Goal: Complete application form

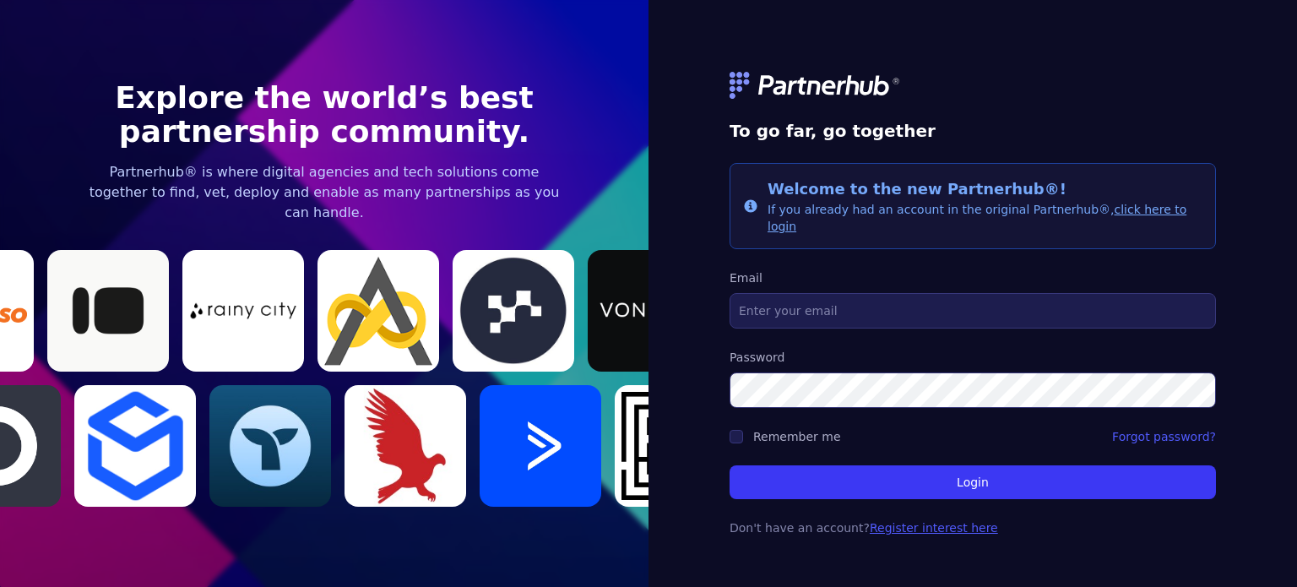
click at [927, 521] on link "Register interest here" at bounding box center [933, 528] width 128 height 14
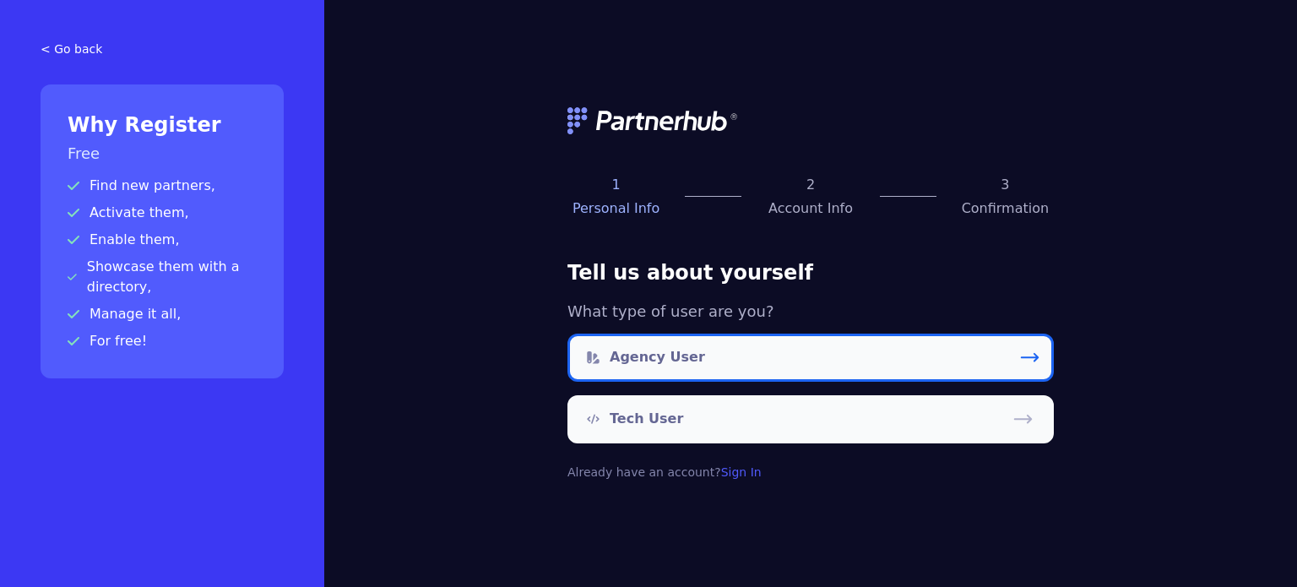
click at [702, 366] on link "Agency User" at bounding box center [810, 357] width 486 height 48
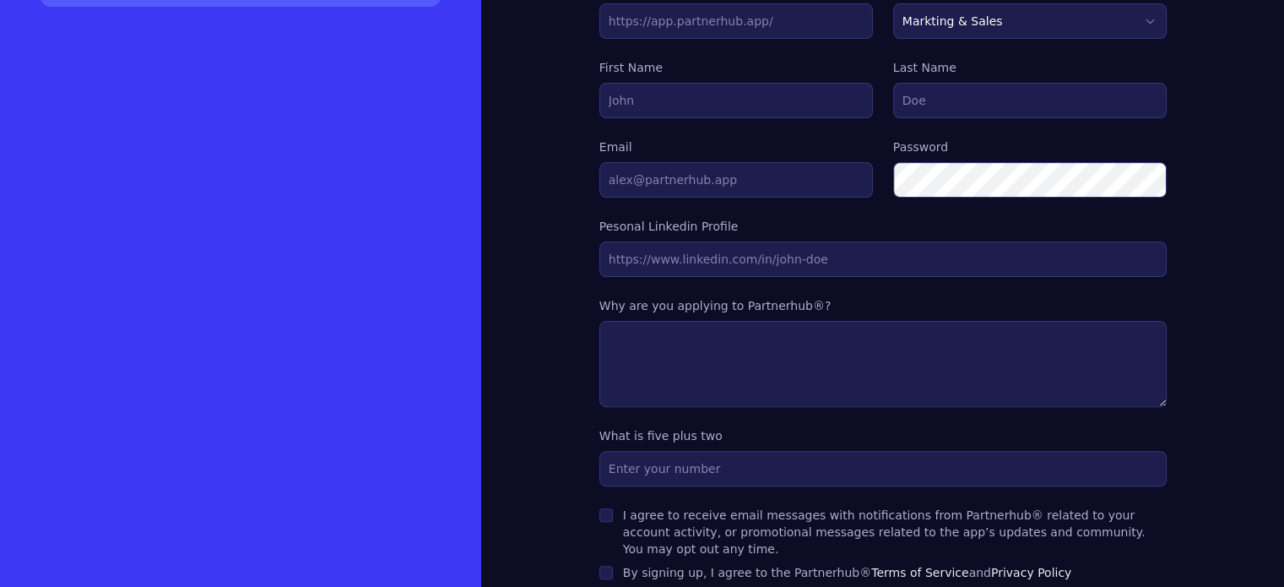
scroll to position [261, 0]
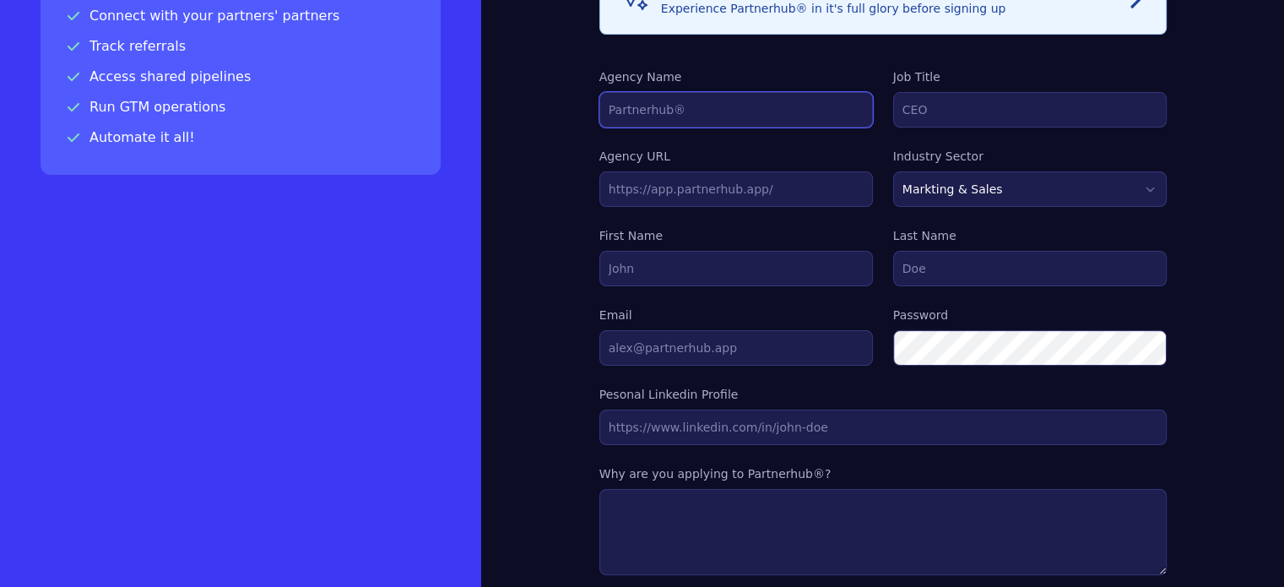
click at [599, 107] on input "Agency Name" at bounding box center [736, 109] width 274 height 35
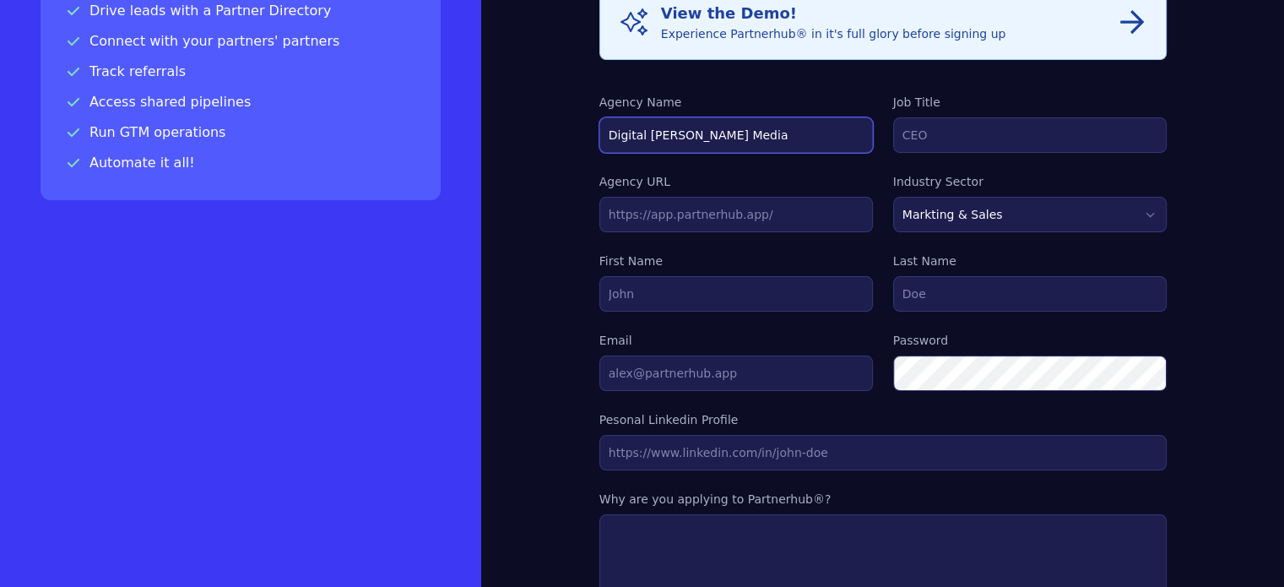
type input "Digital Jahid Media"
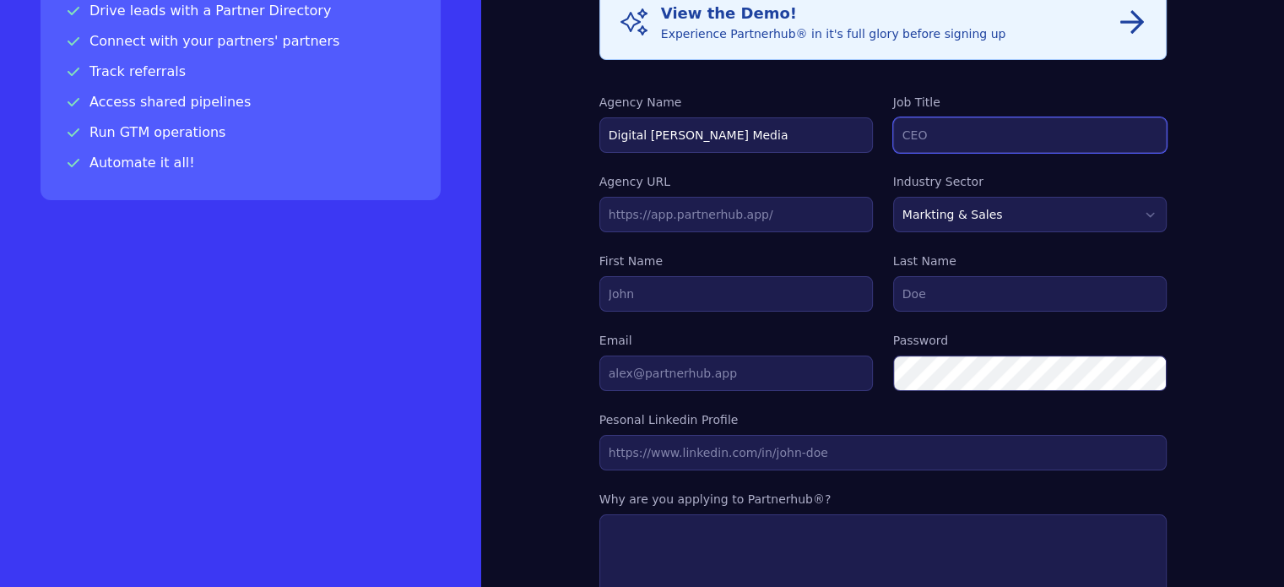
click at [893, 127] on input "Job Title" at bounding box center [1030, 134] width 274 height 35
type input "Digital Marketing"
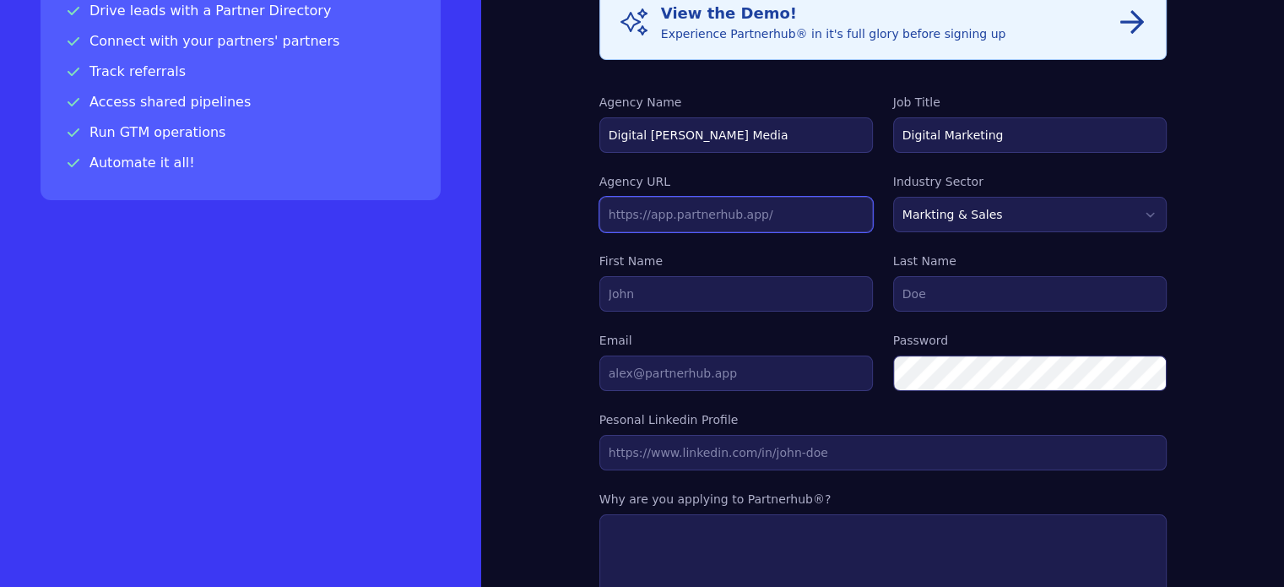
click at [682, 204] on input "text" at bounding box center [736, 214] width 274 height 35
type input "[URL][DOMAIN_NAME]"
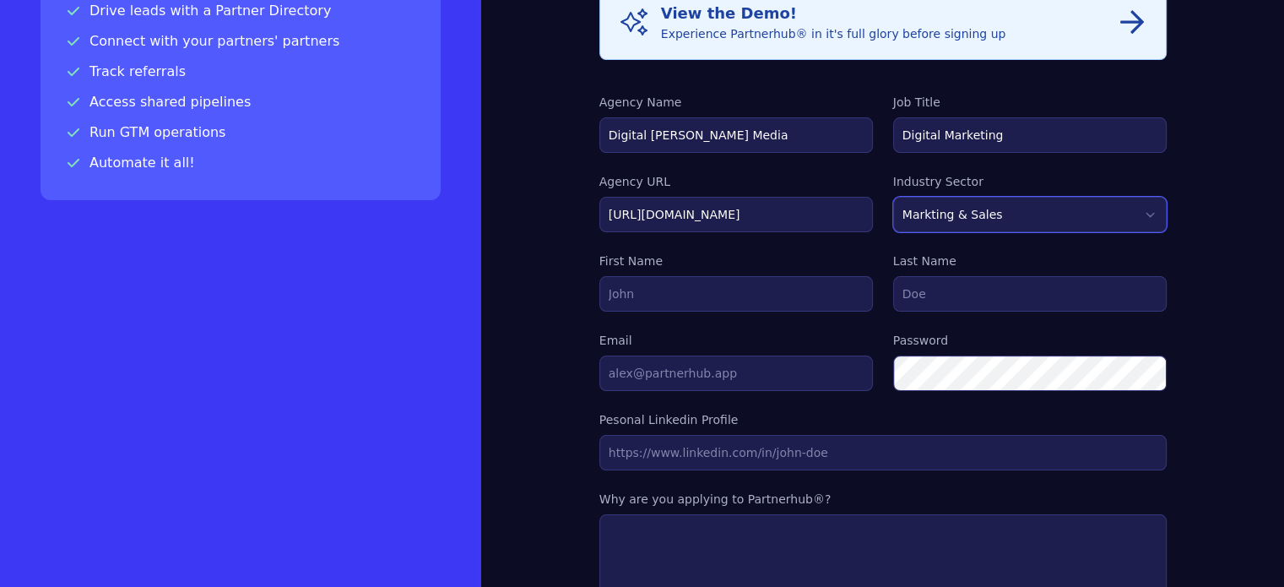
click at [945, 227] on select "Markting & Sales HR Finance Health Non-Profit Government Real Estate Blockchain…" at bounding box center [1030, 214] width 274 height 35
click at [893, 197] on select "Markting & Sales HR Finance Health Non-Profit Government Real Estate Blockchain…" at bounding box center [1030, 214] width 274 height 35
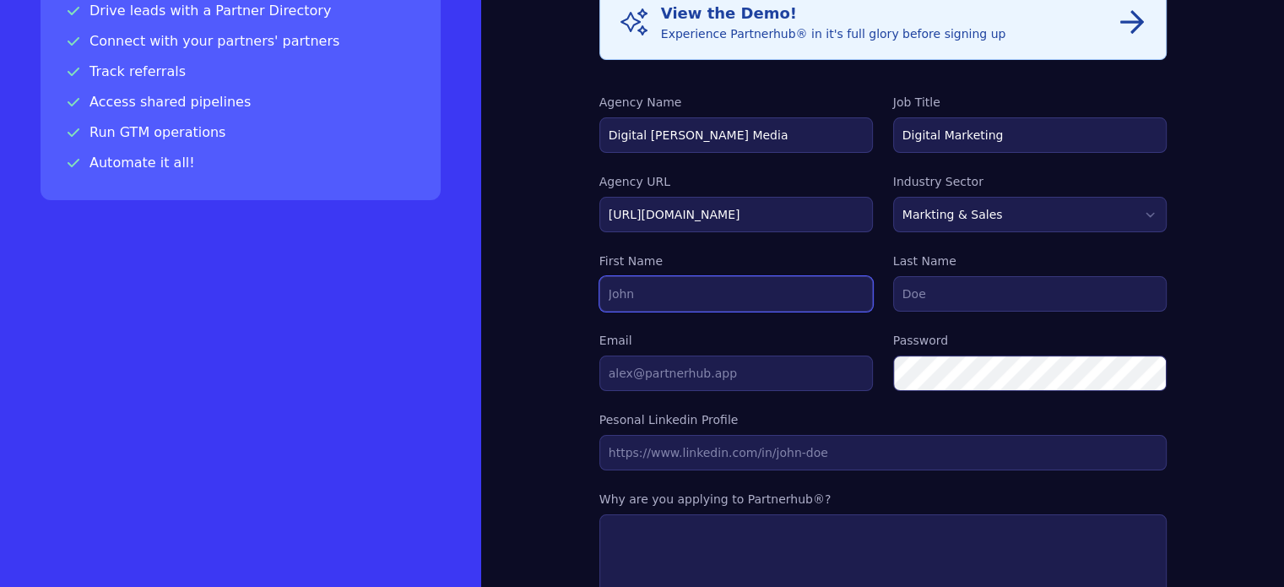
click at [712, 285] on input "First Name" at bounding box center [736, 293] width 274 height 35
type input "Digital"
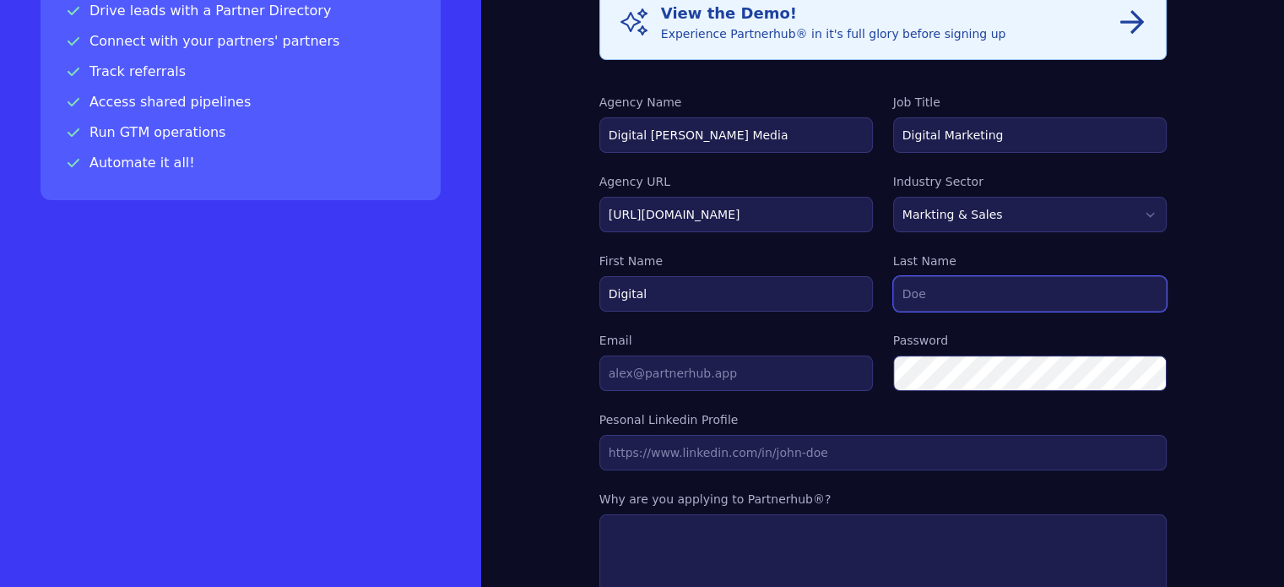
click at [893, 303] on input "Last Name" at bounding box center [1030, 293] width 274 height 35
type input "[PERSON_NAME] Media"
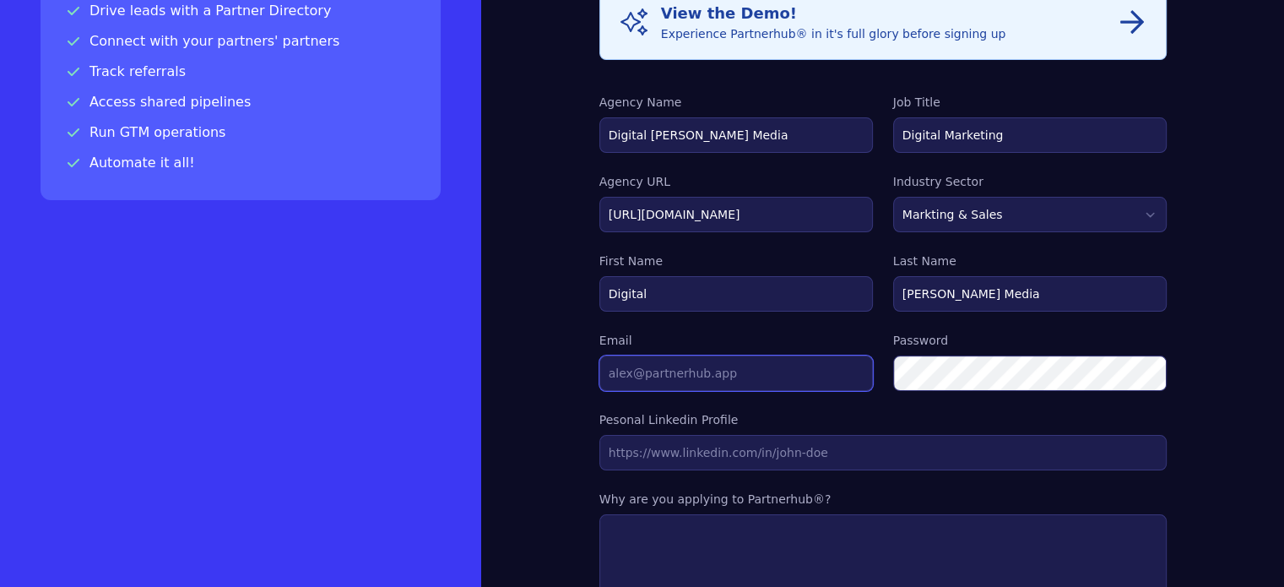
click at [649, 364] on input "Email" at bounding box center [736, 372] width 274 height 35
type input "[EMAIL_ADDRESS][DOMAIN_NAME]"
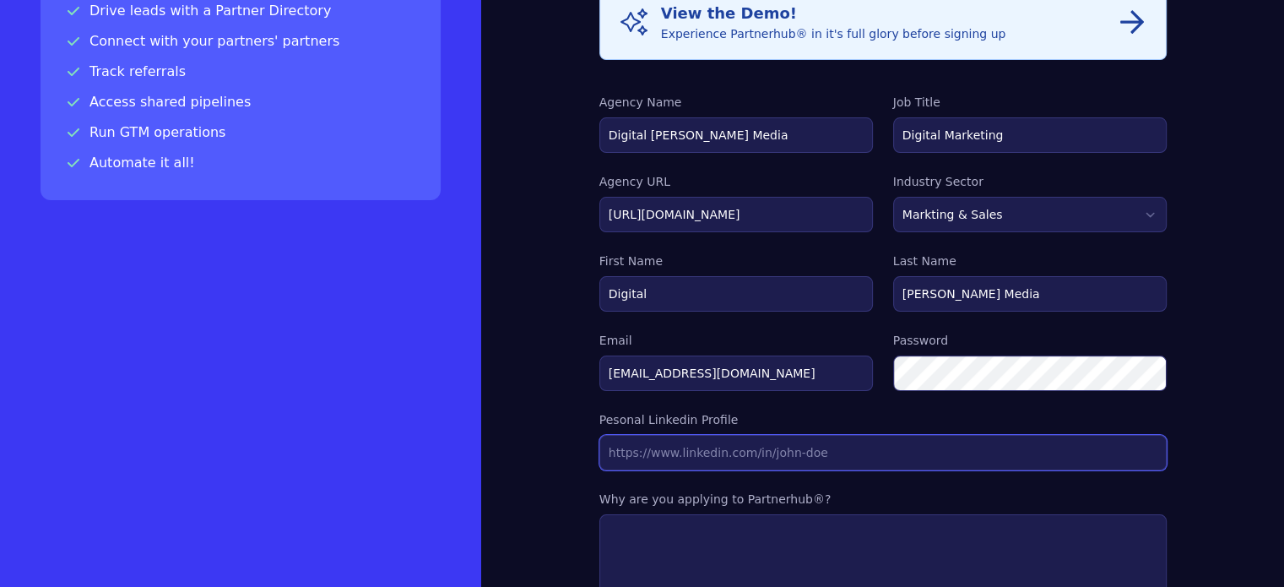
click at [739, 447] on input "Agency URL" at bounding box center [882, 452] width 567 height 35
type input "[URL][DOMAIN_NAME]"
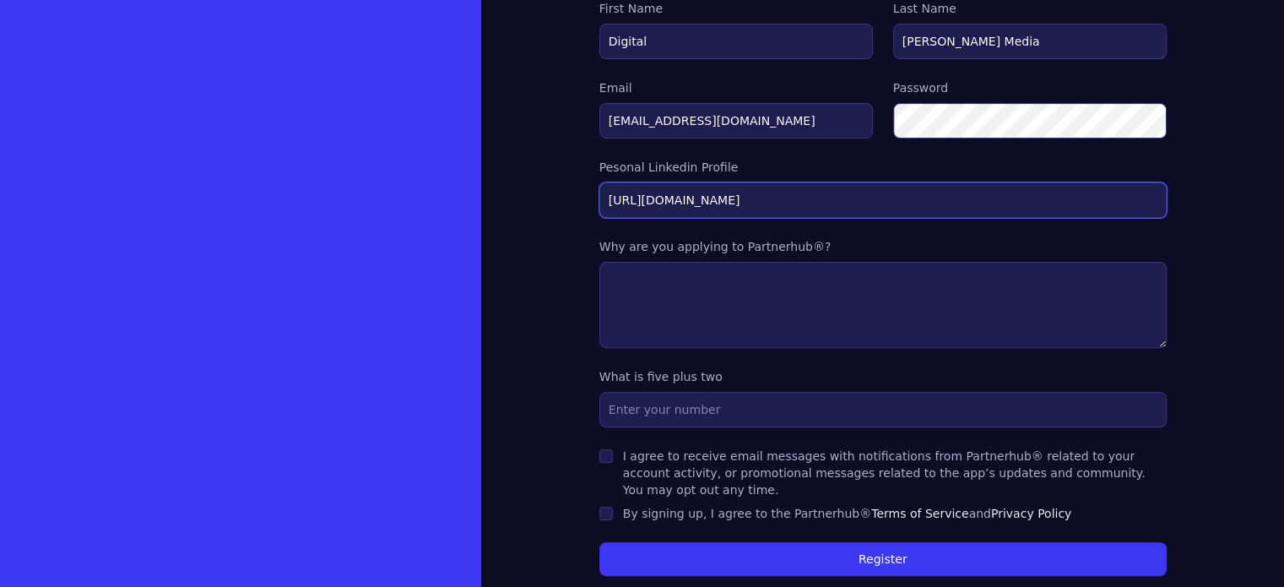
scroll to position [489, 0]
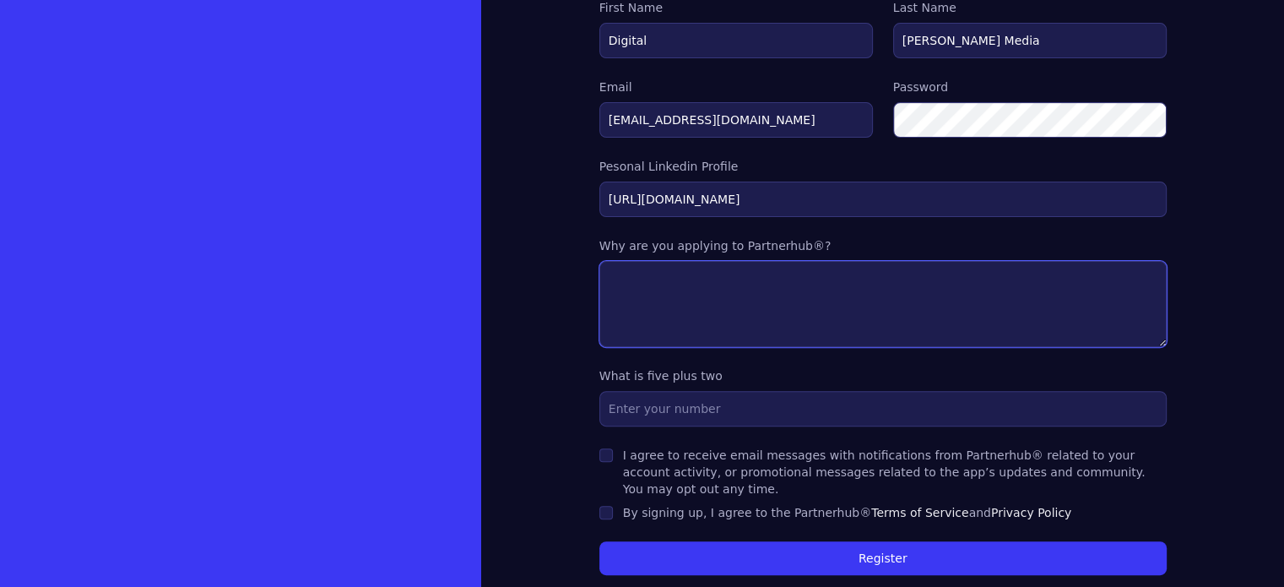
click at [623, 288] on textarea at bounding box center [882, 304] width 567 height 86
paste textarea "DigitalJahidMedia has established itself as the Best Digital Marketing Company …"
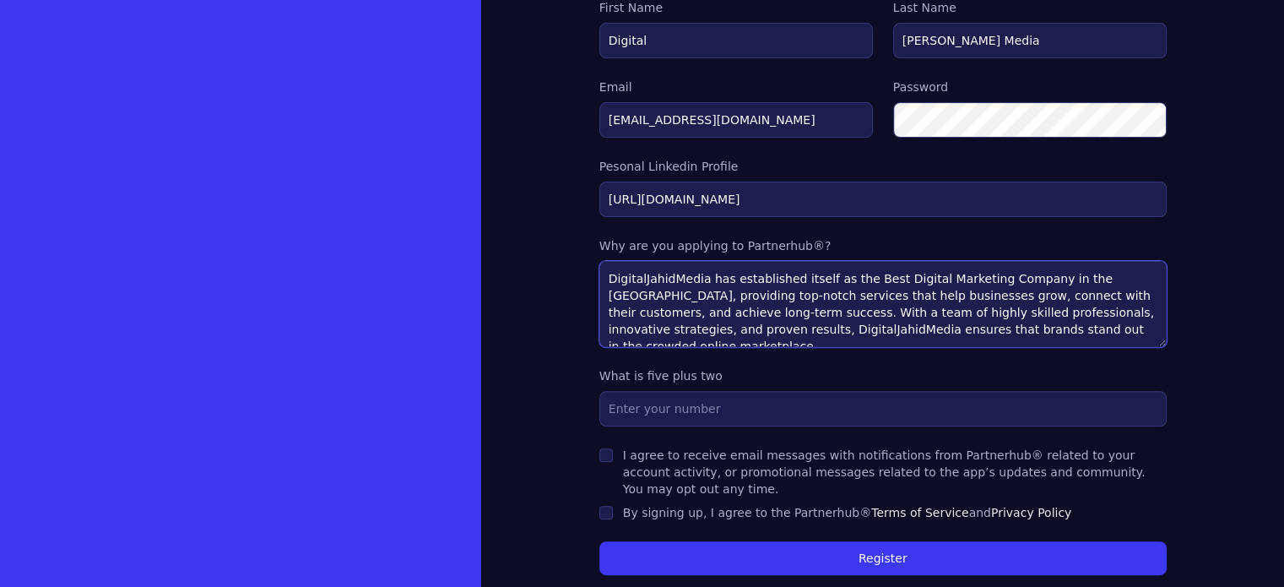
type textarea "DigitalJahidMedia has established itself as the Best Digital Marketing Company …"
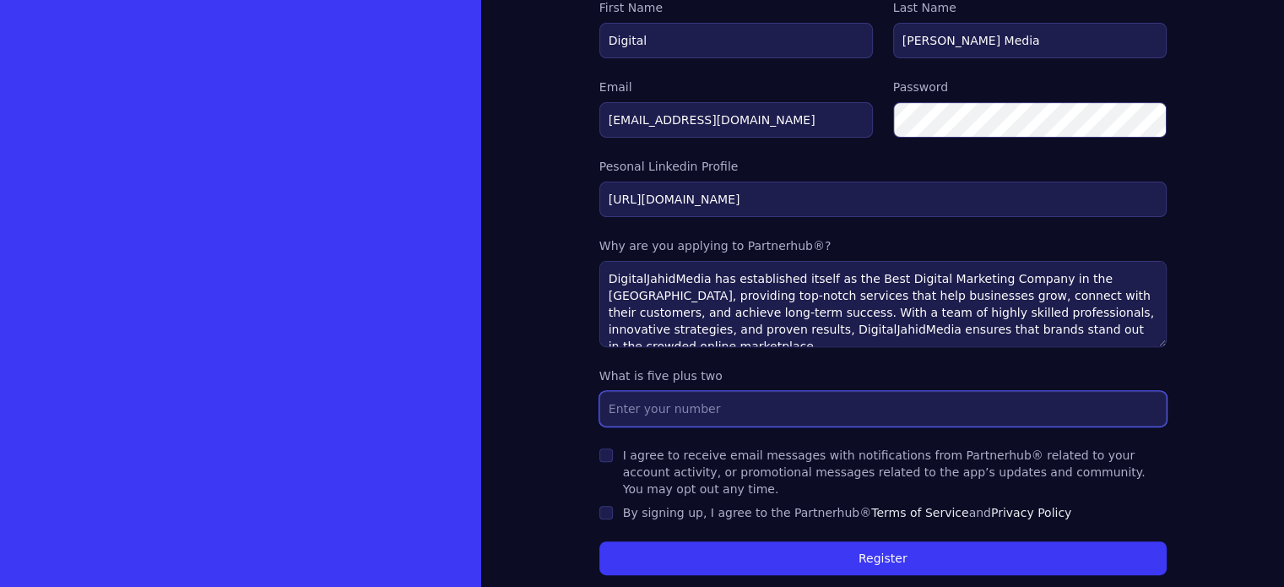
click at [647, 411] on input "text" at bounding box center [882, 408] width 567 height 35
type input "7"
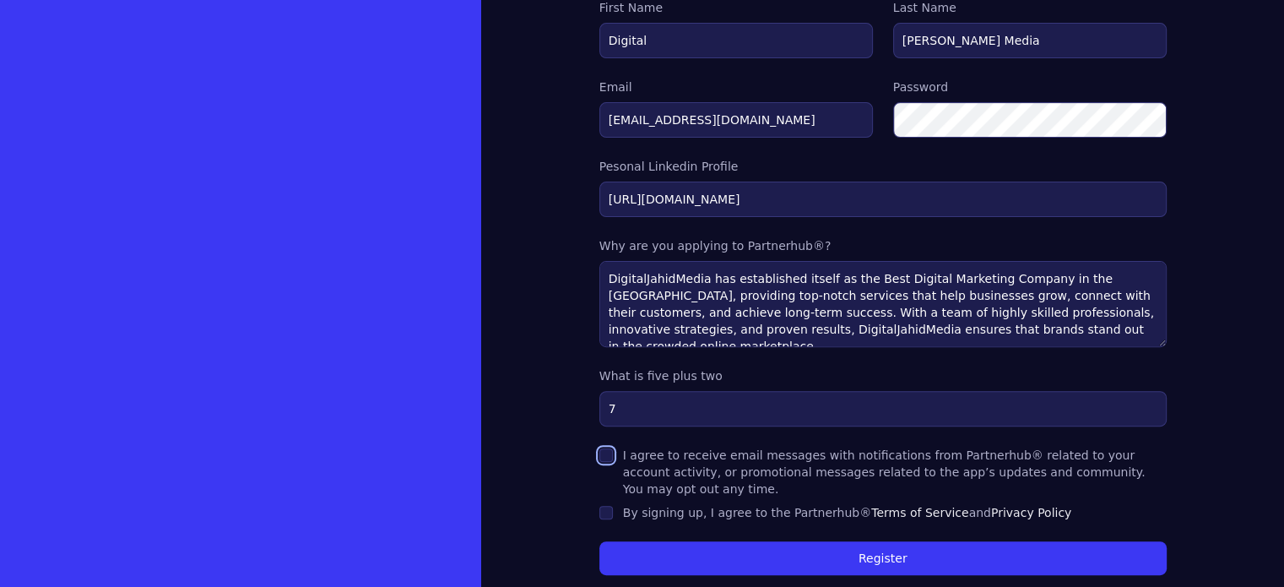
click at [599, 448] on input "I agree to receive email messages with notifications from Partnerhub® related t…" at bounding box center [606, 455] width 14 height 14
checkbox input "true"
click at [599, 506] on input "By signing up, I agree to the Partnerhub® Terms of Service and Privacy Policy" at bounding box center [606, 513] width 14 height 14
checkbox input "true"
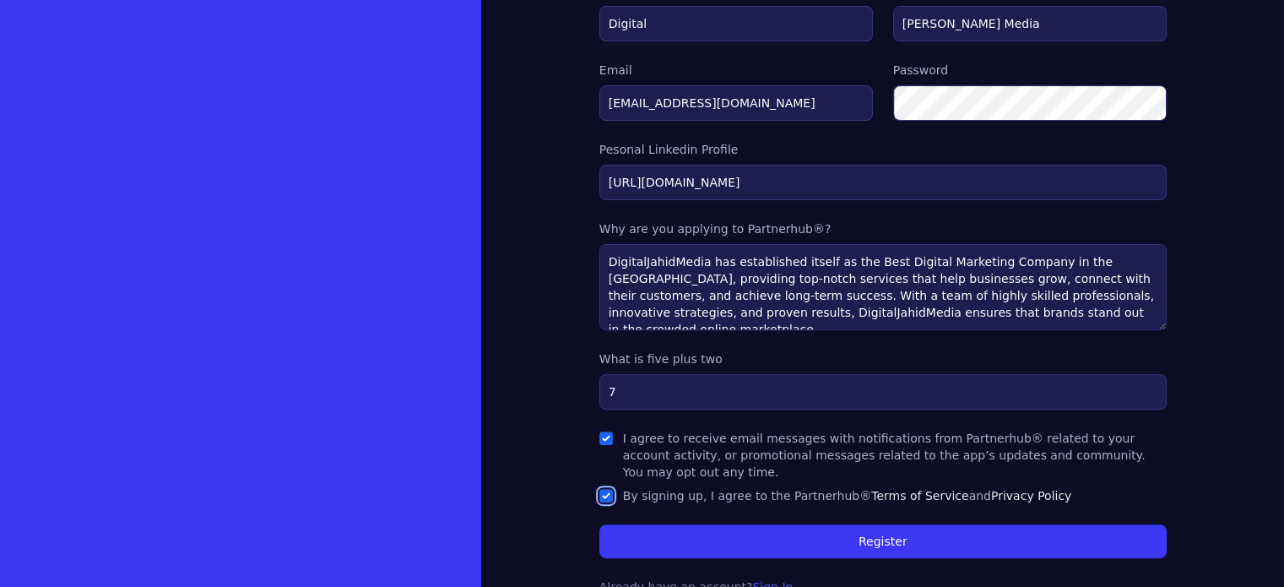
scroll to position [514, 0]
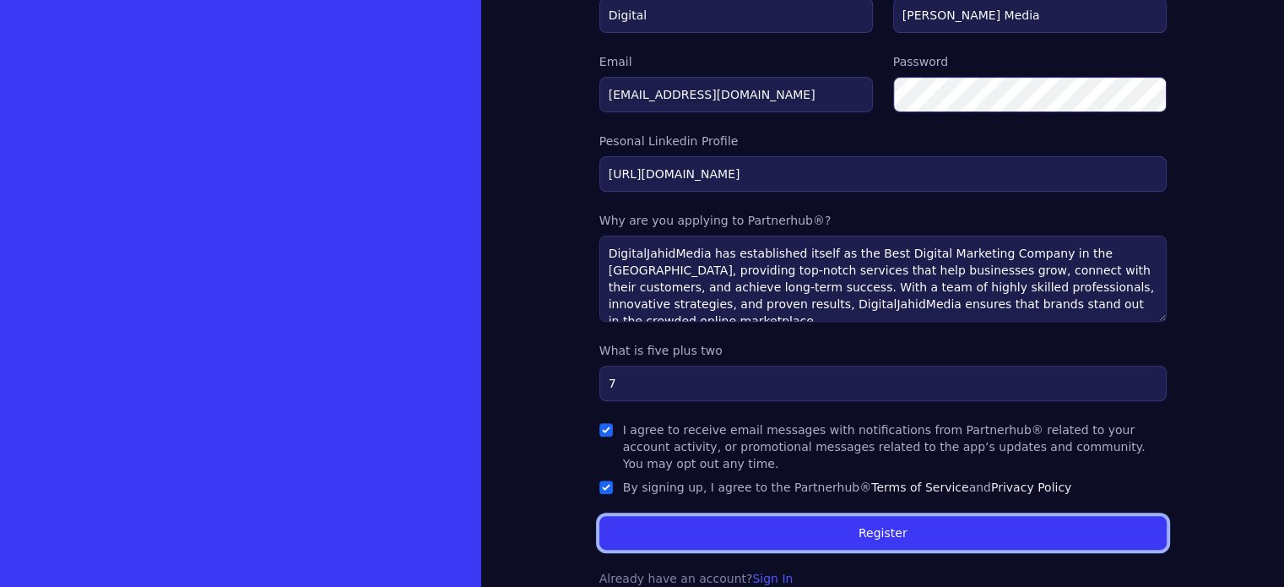
click at [743, 516] on button "Register" at bounding box center [882, 533] width 567 height 34
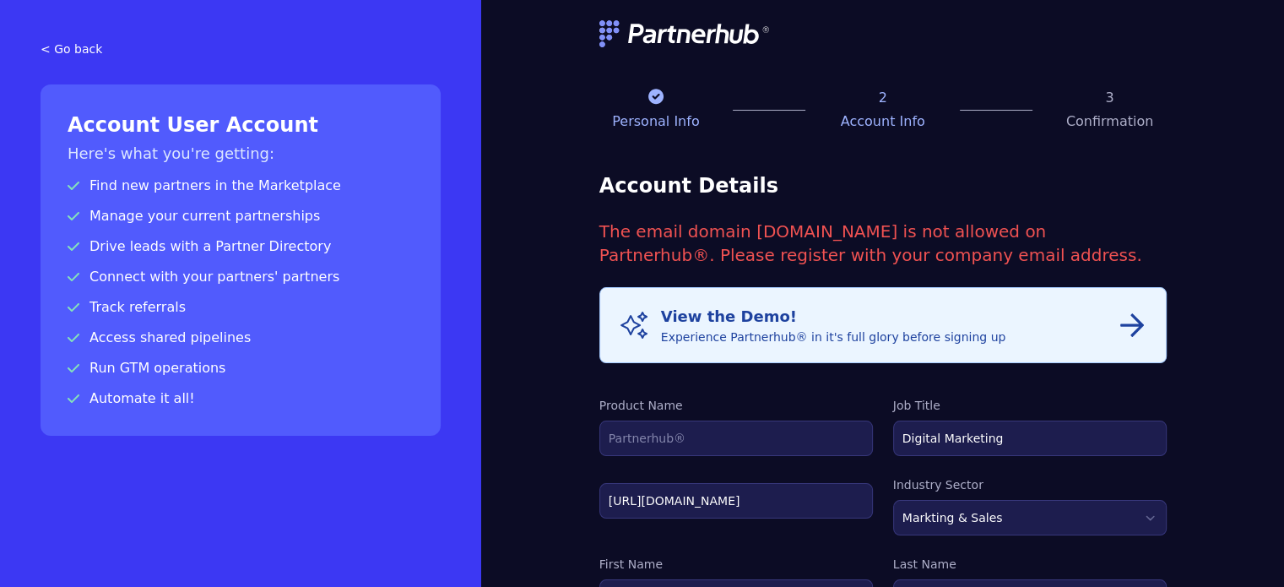
scroll to position [253, 0]
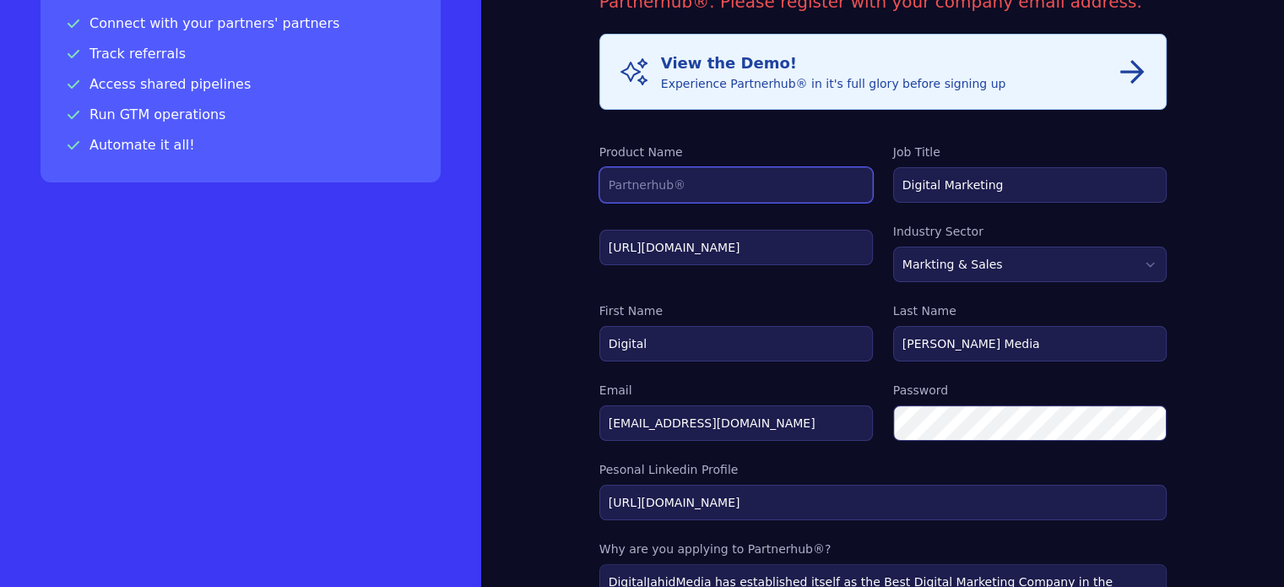
click at [637, 181] on input "Product Name" at bounding box center [736, 184] width 274 height 35
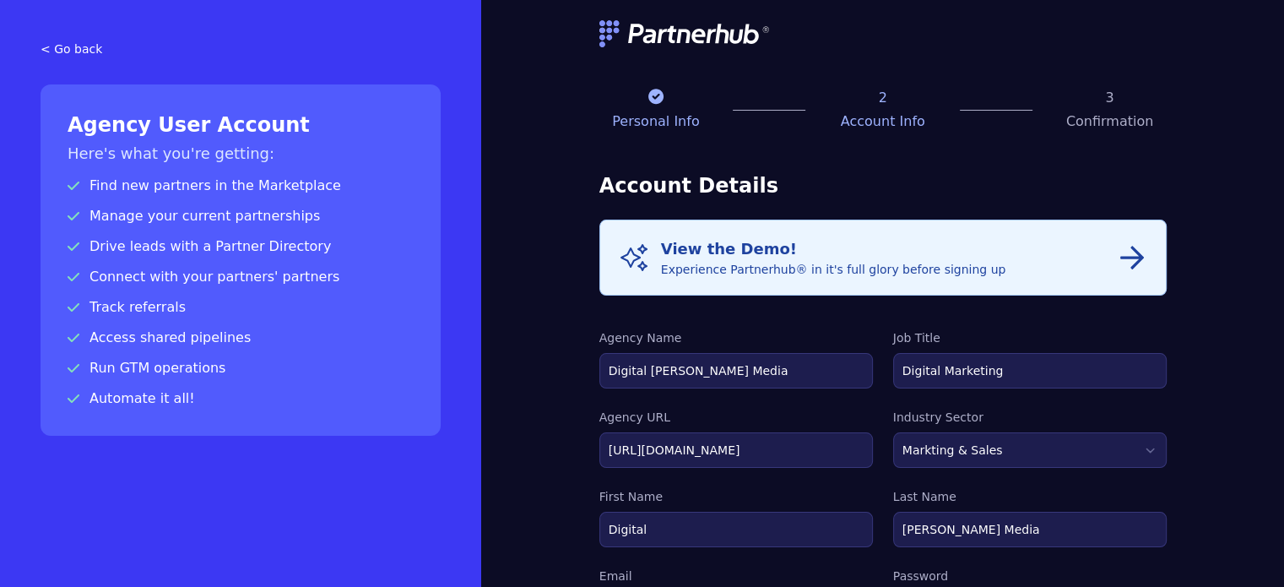
click at [826, 119] on p "Account Info" at bounding box center [882, 121] width 113 height 20
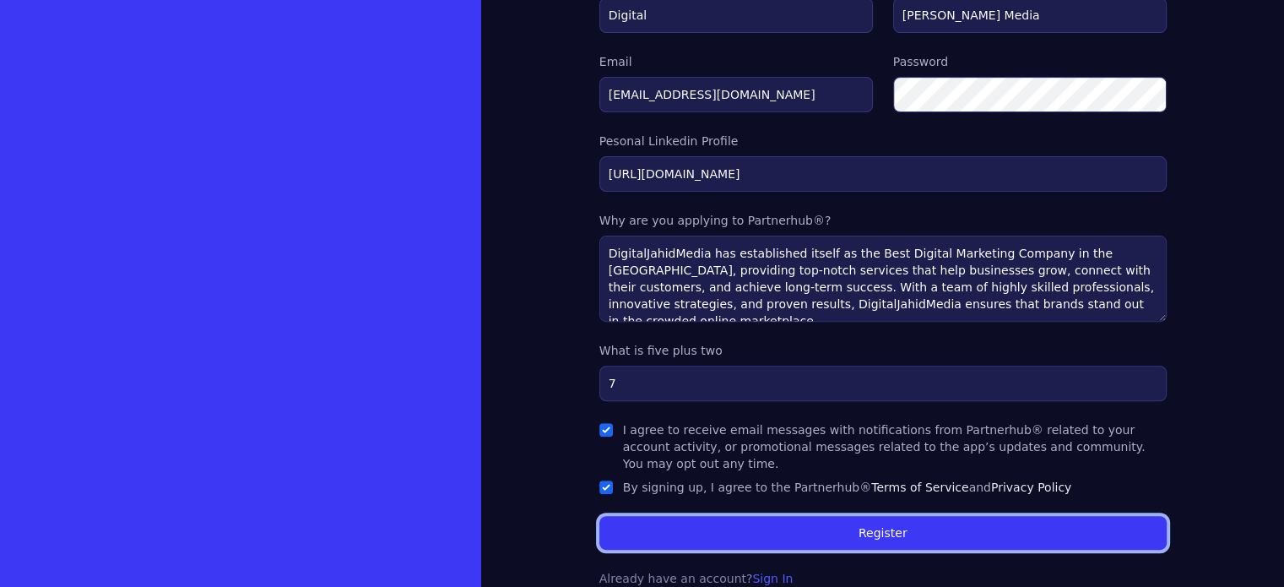
click at [859, 516] on button "Register" at bounding box center [882, 533] width 567 height 34
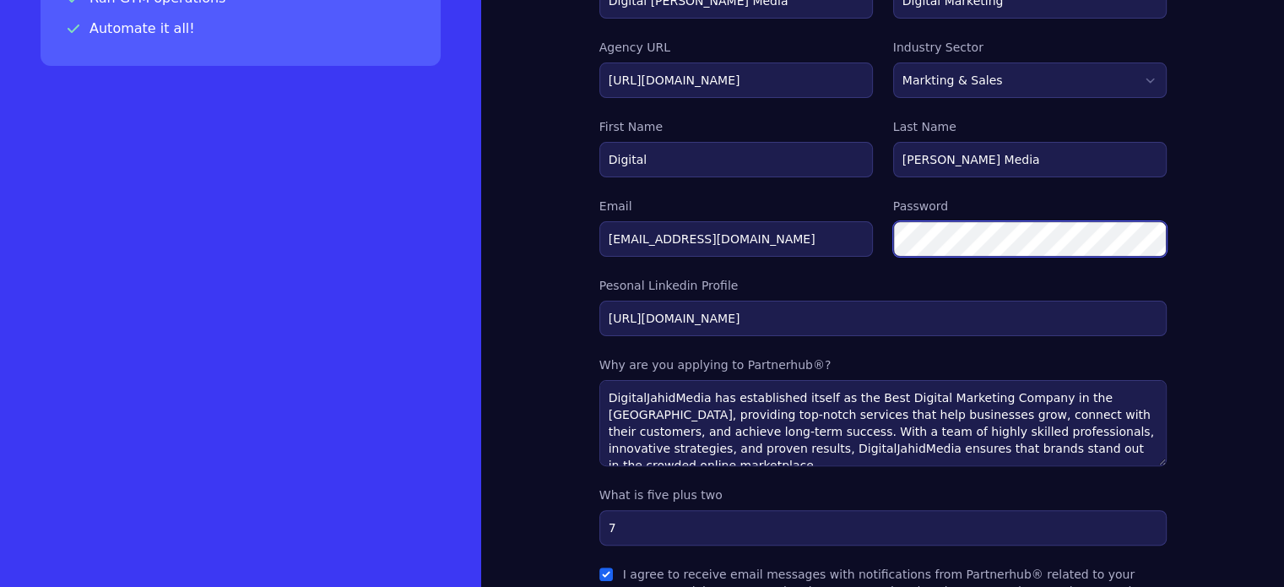
scroll to position [514, 0]
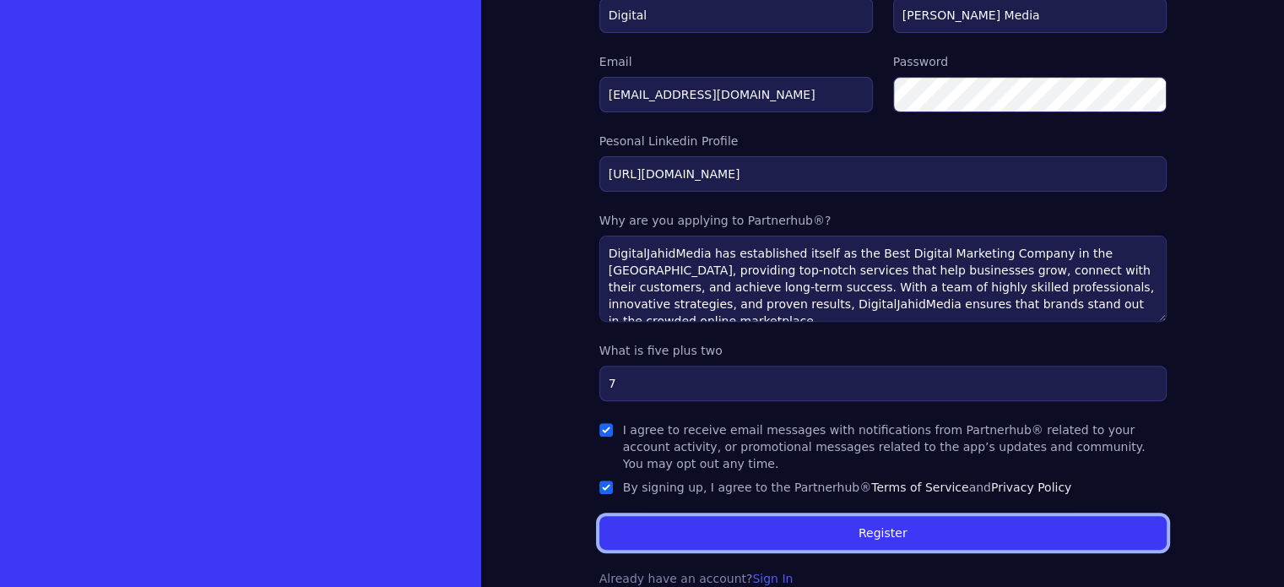
click at [746, 516] on button "Register" at bounding box center [882, 533] width 567 height 34
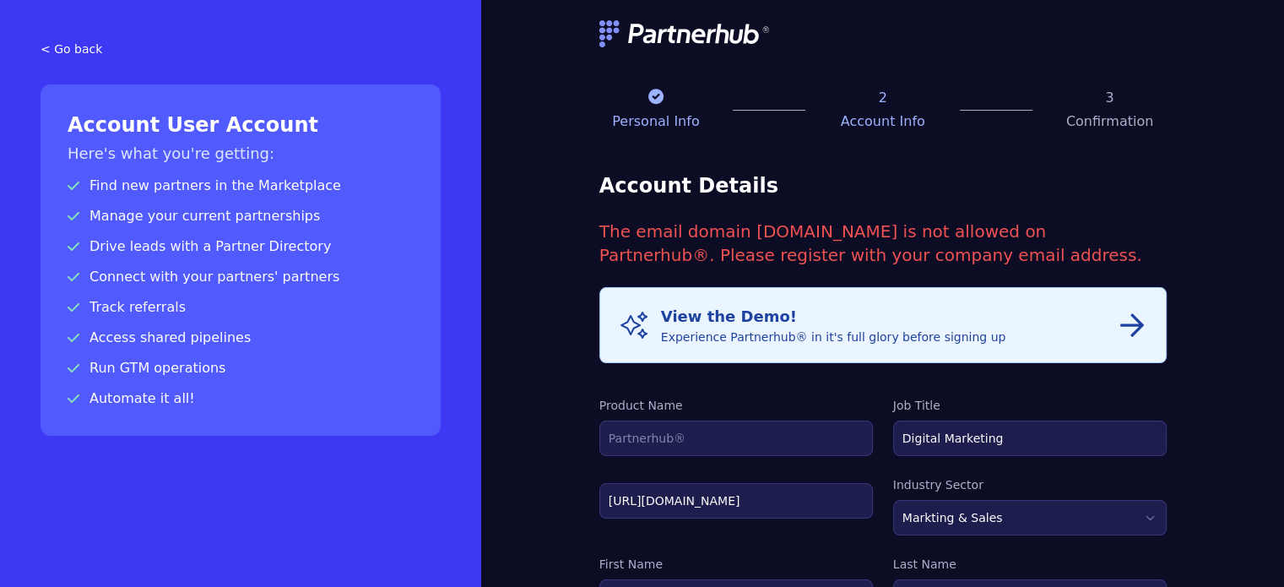
click at [699, 317] on div "View the Demo! Experience Partnerhub® in it's full glory before signing up" at bounding box center [833, 325] width 345 height 41
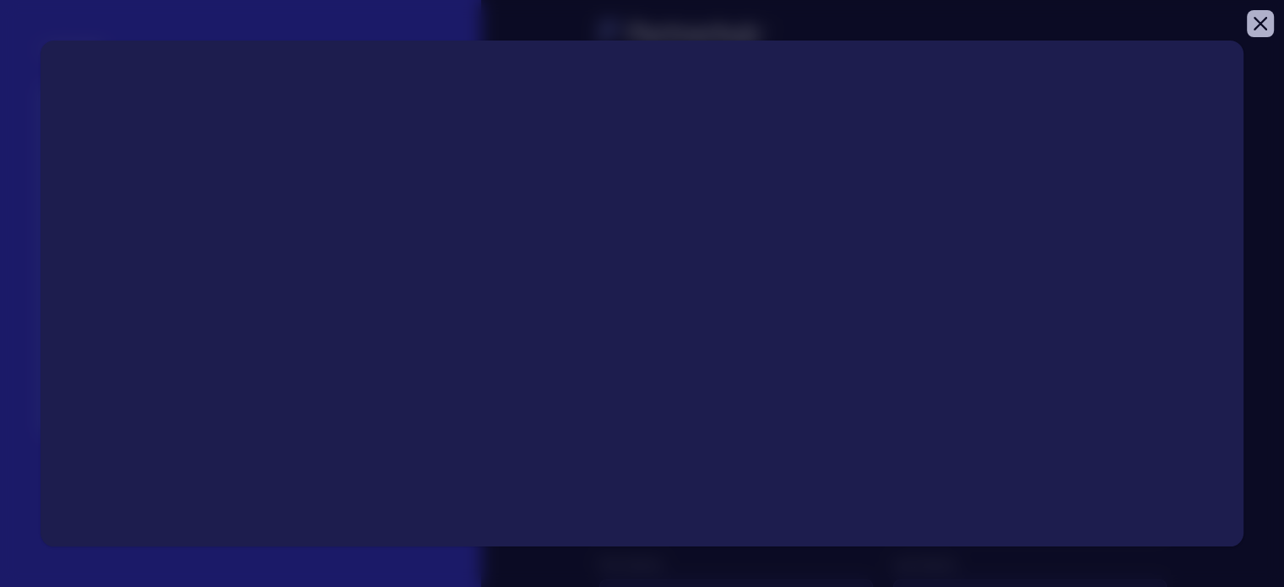
click at [1264, 21] on icon "button" at bounding box center [1261, 24] width 14 height 14
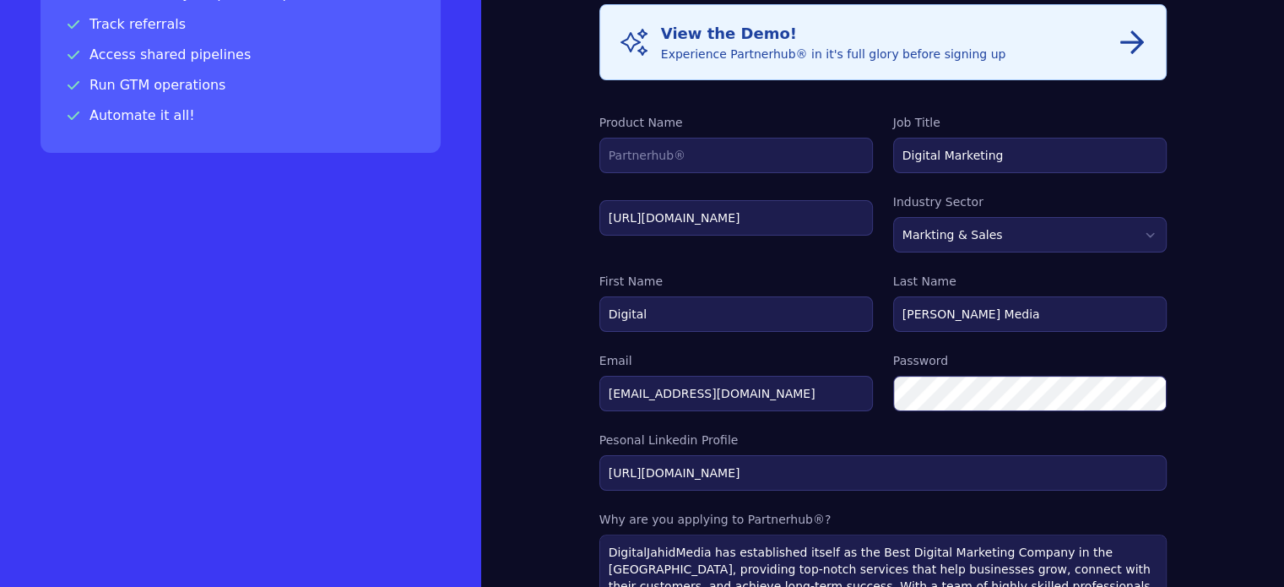
scroll to position [253, 0]
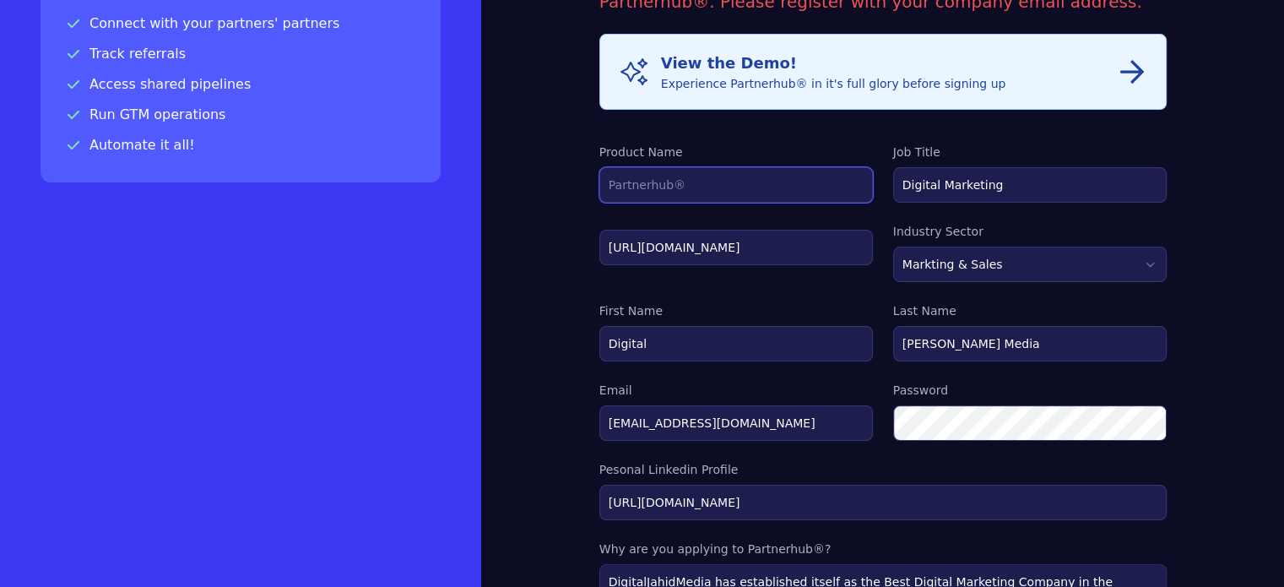
click at [599, 189] on input "Product Name" at bounding box center [736, 184] width 274 height 35
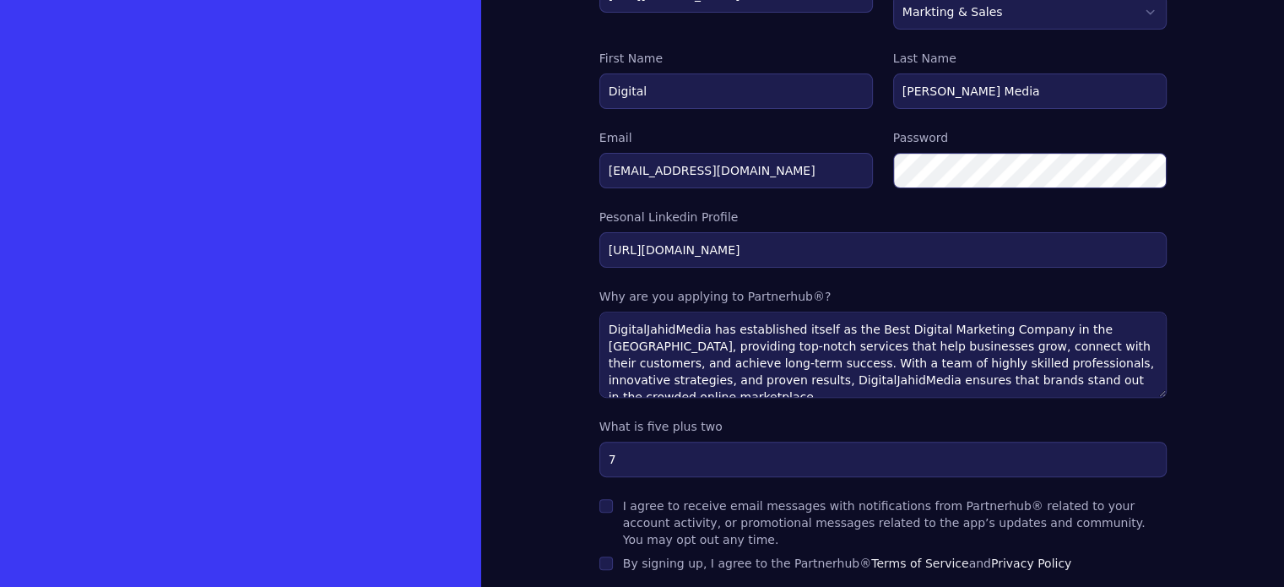
scroll to position [582, 0]
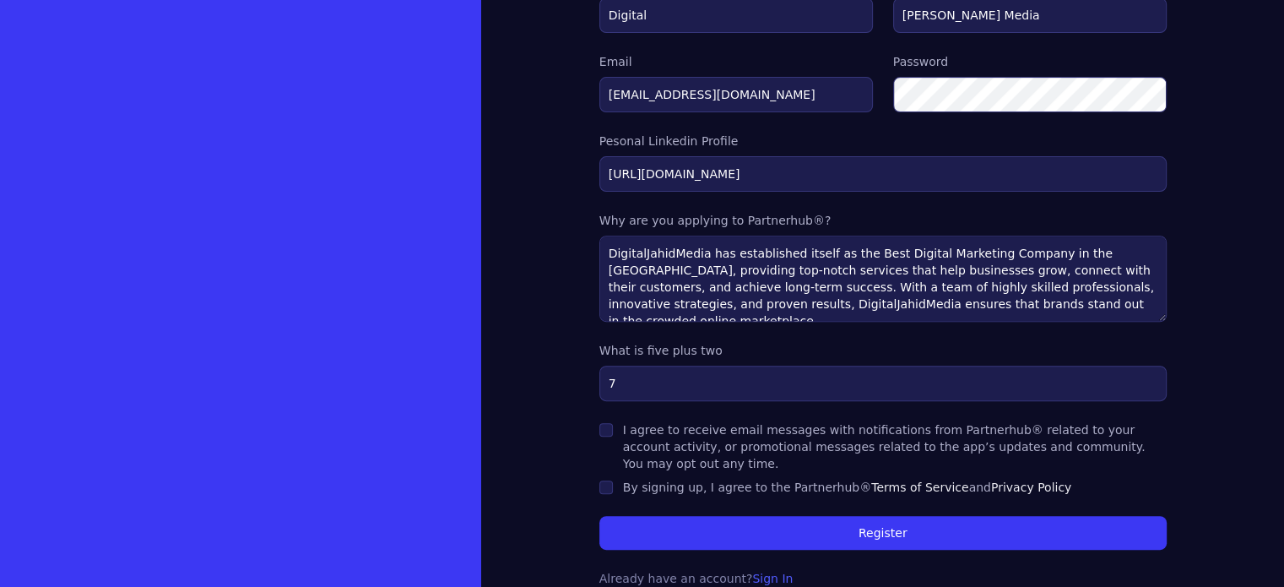
type input "Digital [PERSON_NAME] Media"
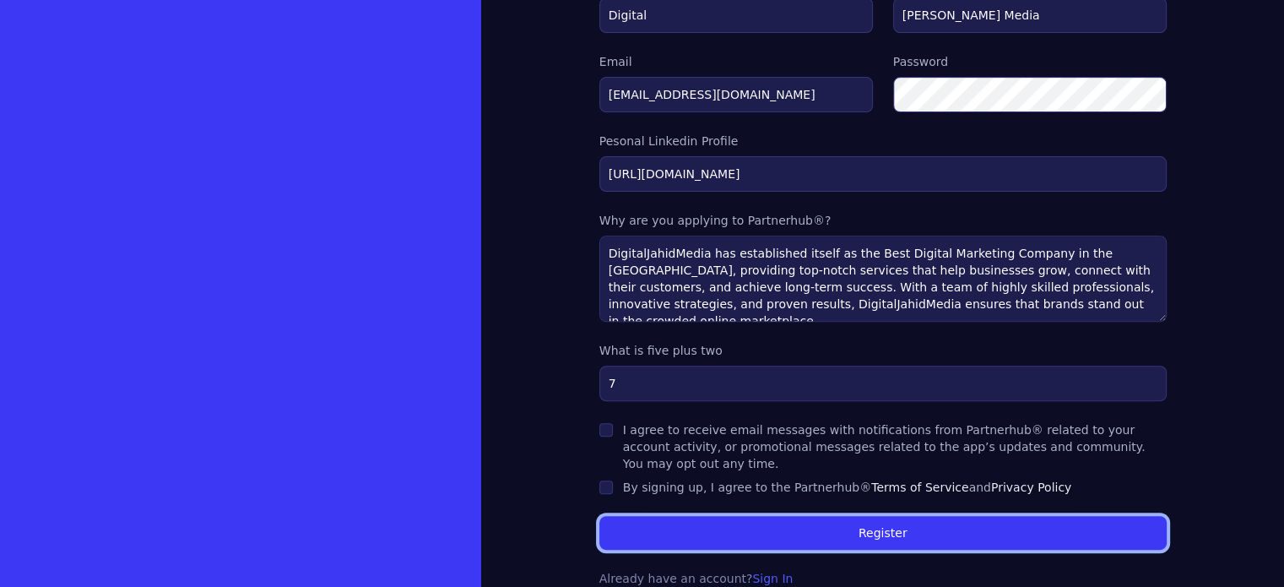
click at [771, 516] on button "Register" at bounding box center [882, 533] width 567 height 34
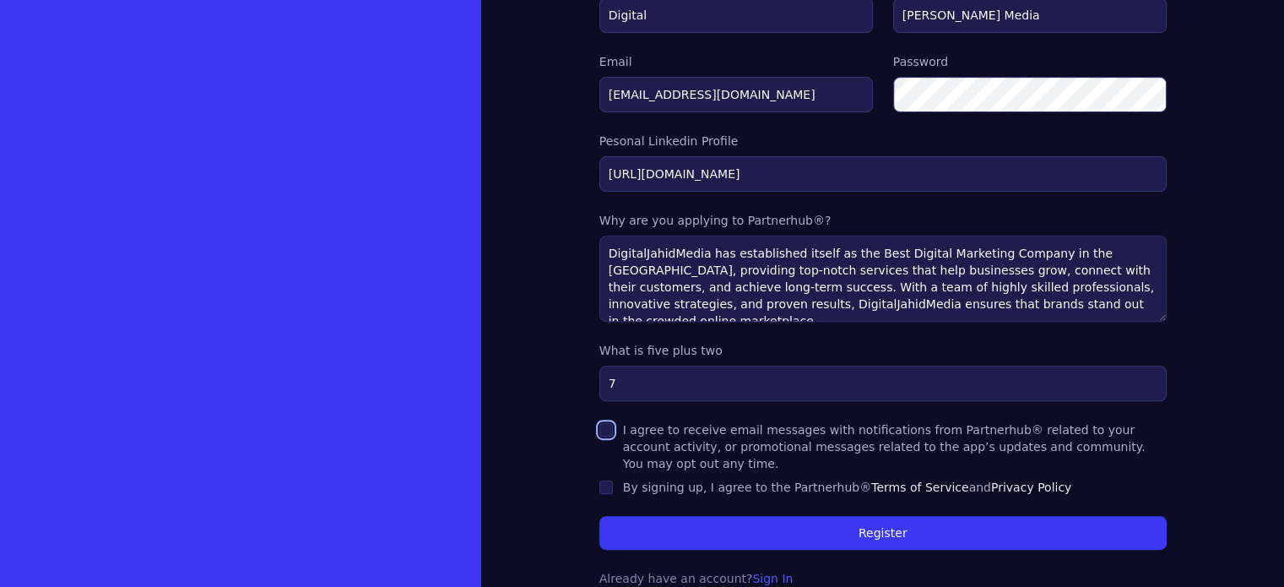
click at [599, 426] on input "I agree to receive email messages with notifications from Partnerhub® related t…" at bounding box center [606, 430] width 14 height 14
checkbox input "true"
click at [599, 480] on input "By signing up, I agree to the Partnerhub® Terms of Service and Privacy Policy" at bounding box center [606, 487] width 14 height 14
checkbox input "true"
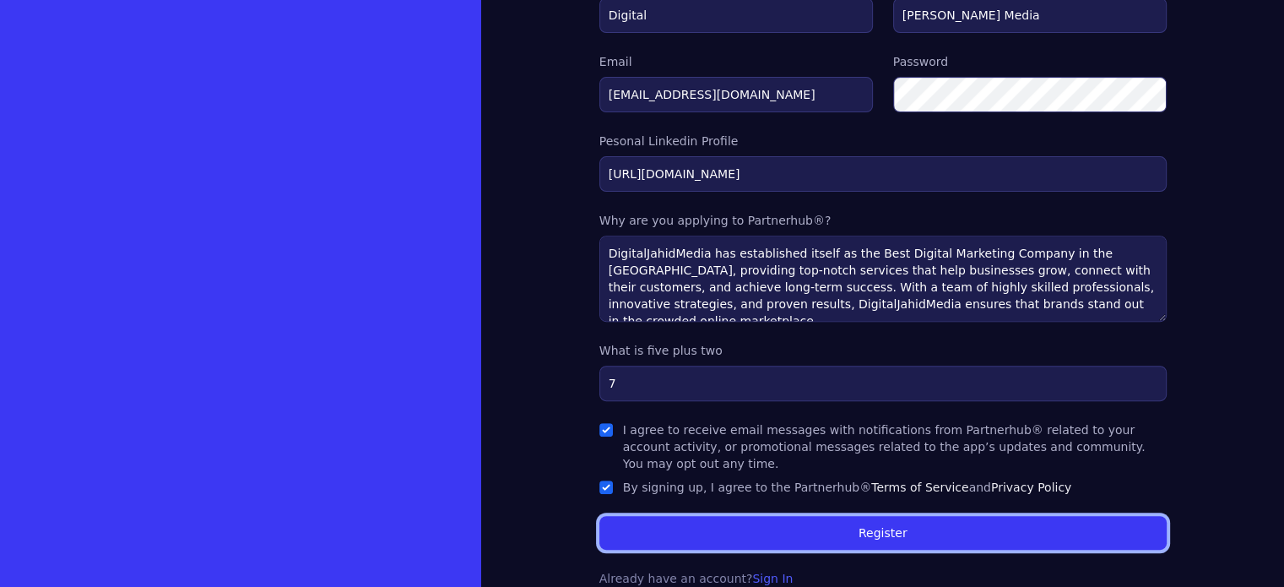
click at [664, 516] on button "Register" at bounding box center [882, 533] width 567 height 34
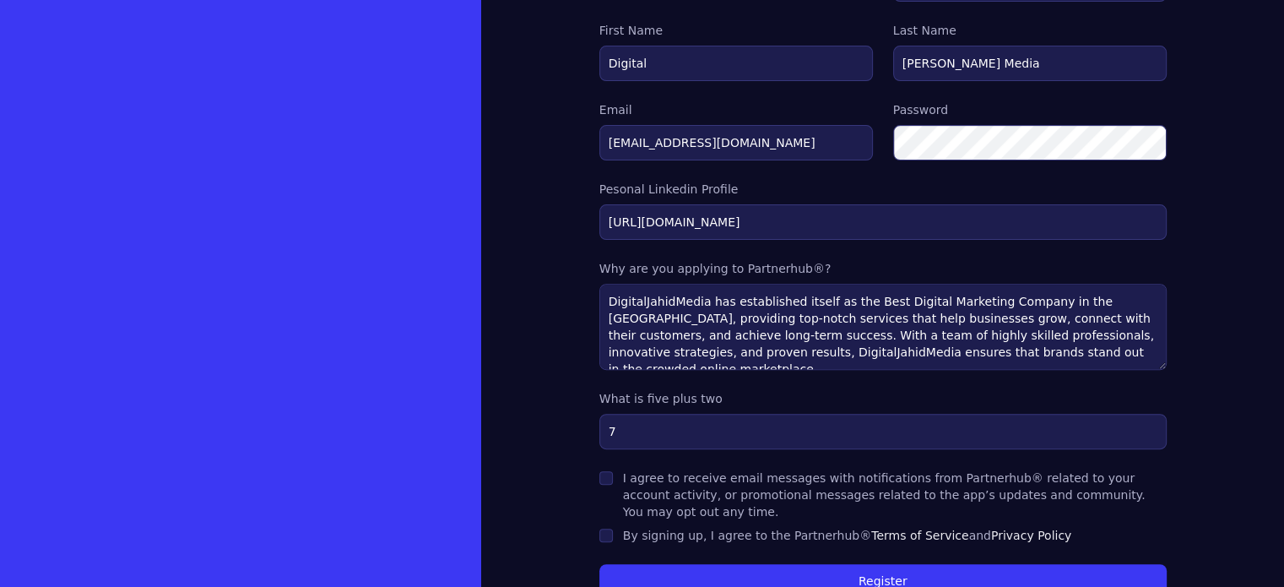
scroll to position [582, 0]
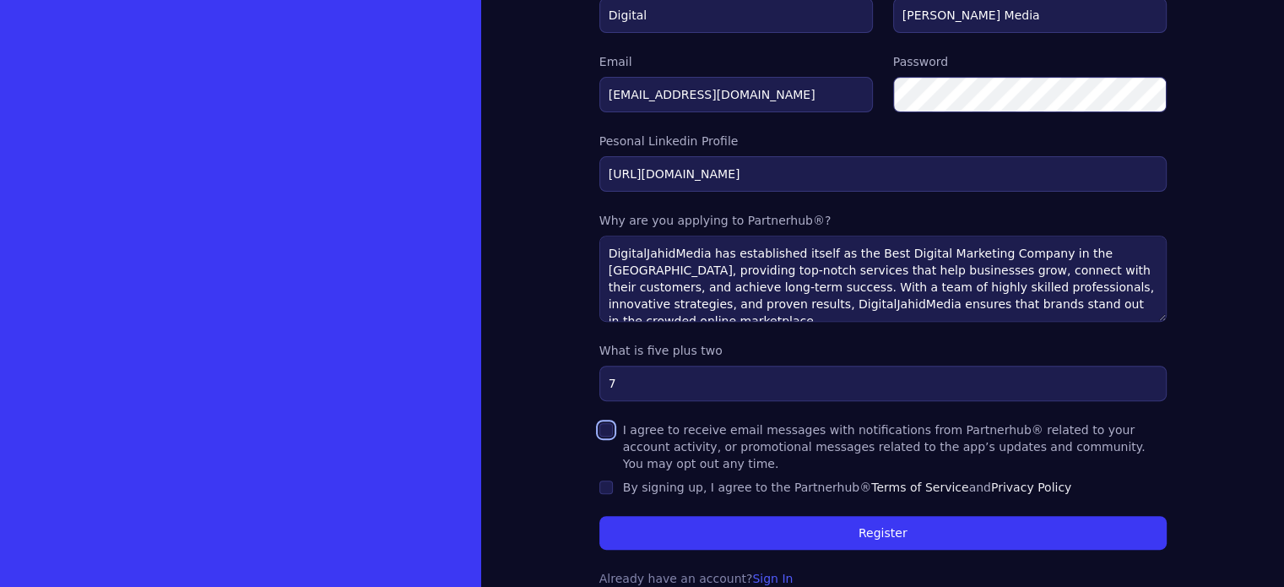
drag, startPoint x: 518, startPoint y: 425, endPoint x: 519, endPoint y: 452, distance: 26.2
click at [599, 425] on input "I agree to receive email messages with notifications from Partnerhub® related t…" at bounding box center [606, 430] width 14 height 14
checkbox input "true"
click at [599, 480] on input "By signing up, I agree to the Partnerhub® Terms of Service and Privacy Policy" at bounding box center [606, 487] width 14 height 14
checkbox input "true"
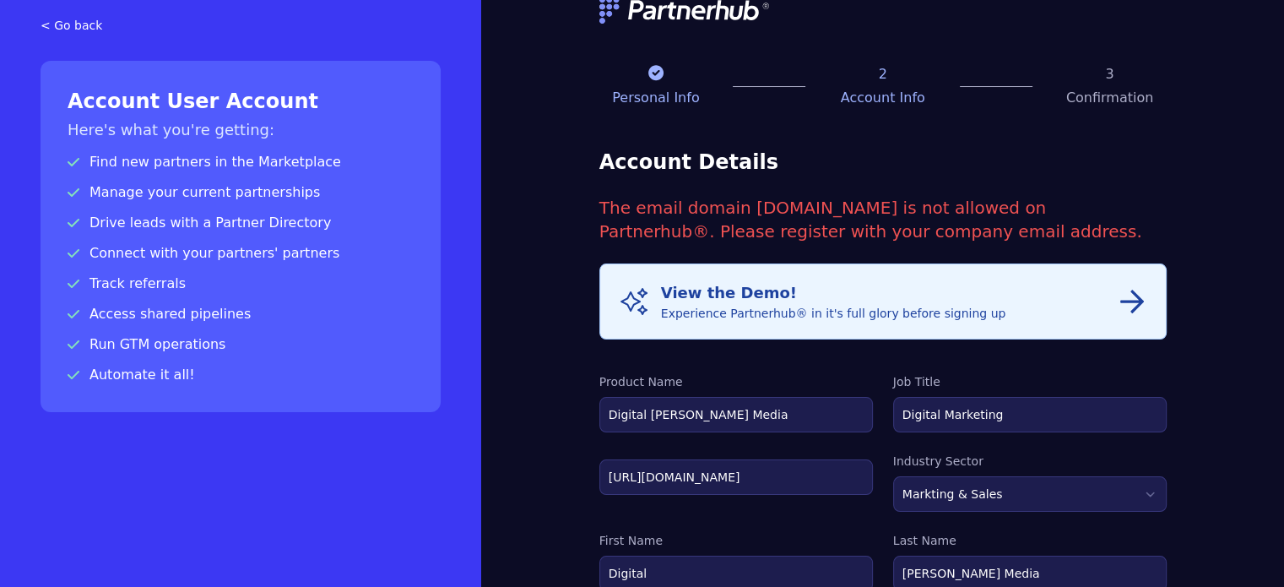
scroll to position [0, 0]
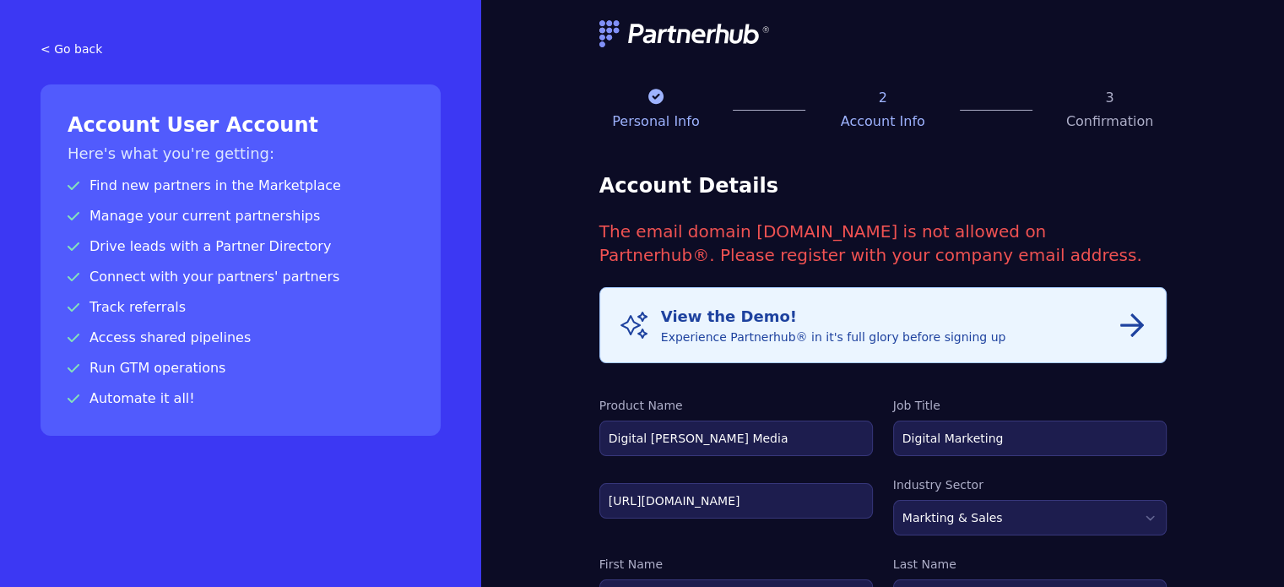
click at [827, 108] on div "2 Account Info" at bounding box center [882, 110] width 113 height 44
click at [826, 122] on p "Account Info" at bounding box center [882, 121] width 113 height 20
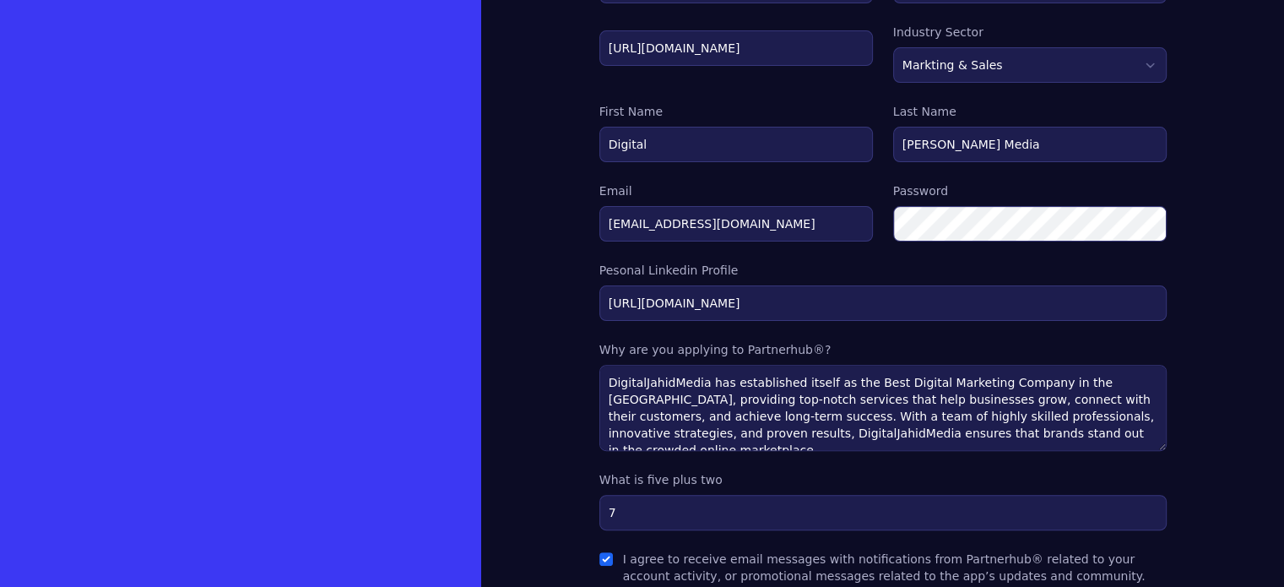
scroll to position [582, 0]
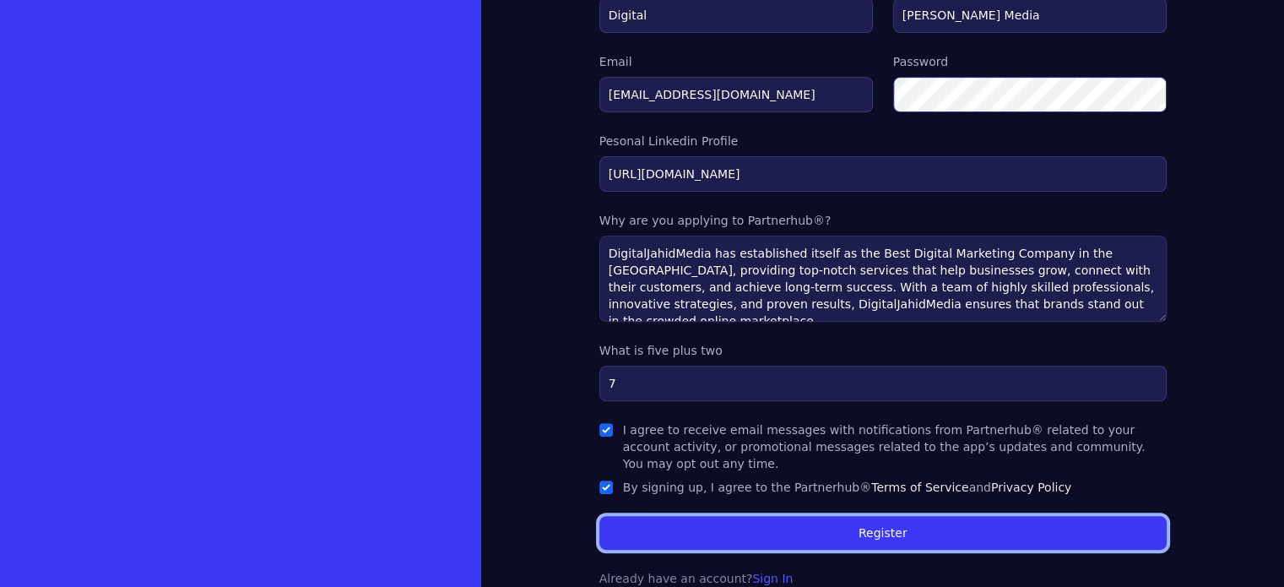
click at [804, 516] on button "Register" at bounding box center [882, 533] width 567 height 34
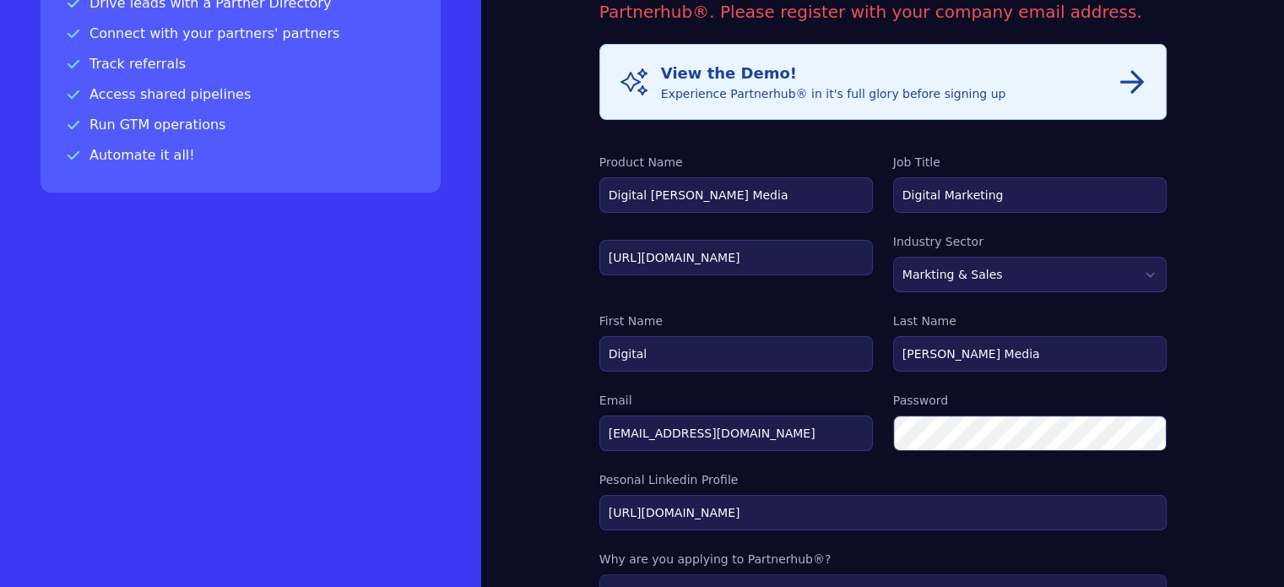
scroll to position [338, 0]
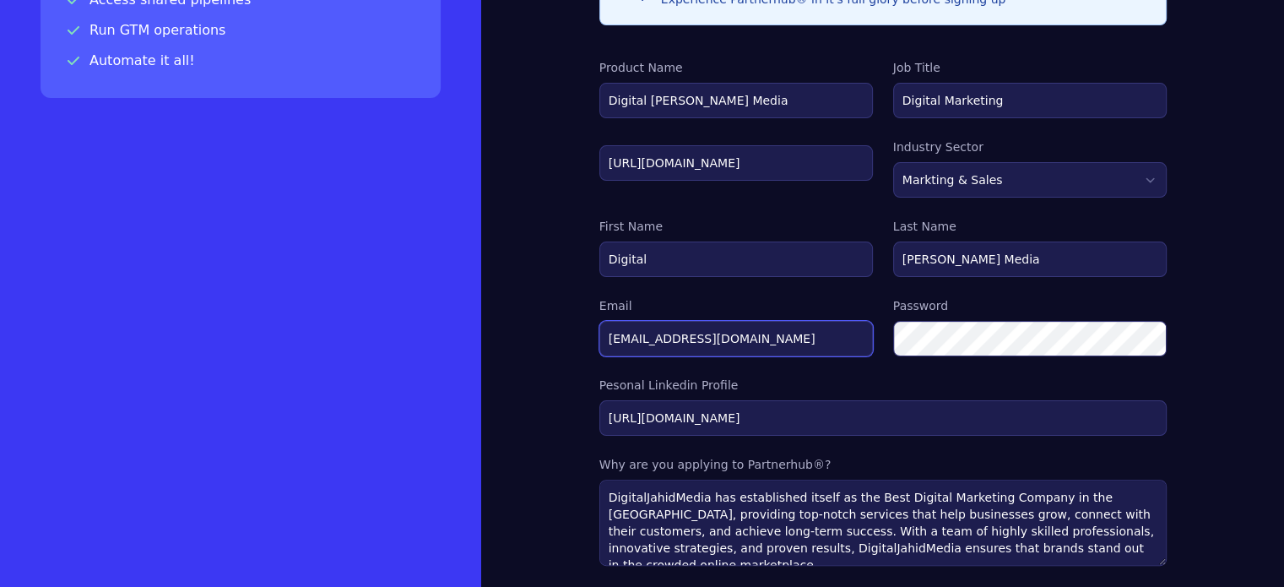
click at [748, 332] on input "[EMAIL_ADDRESS][DOMAIN_NAME]" at bounding box center [736, 338] width 274 height 35
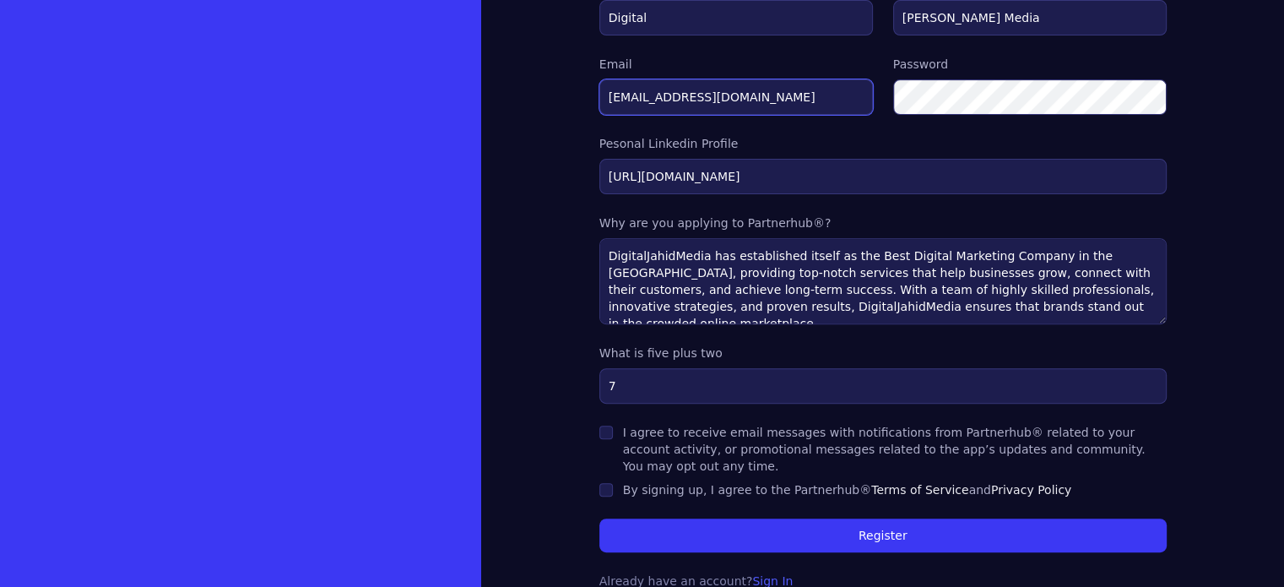
scroll to position [582, 0]
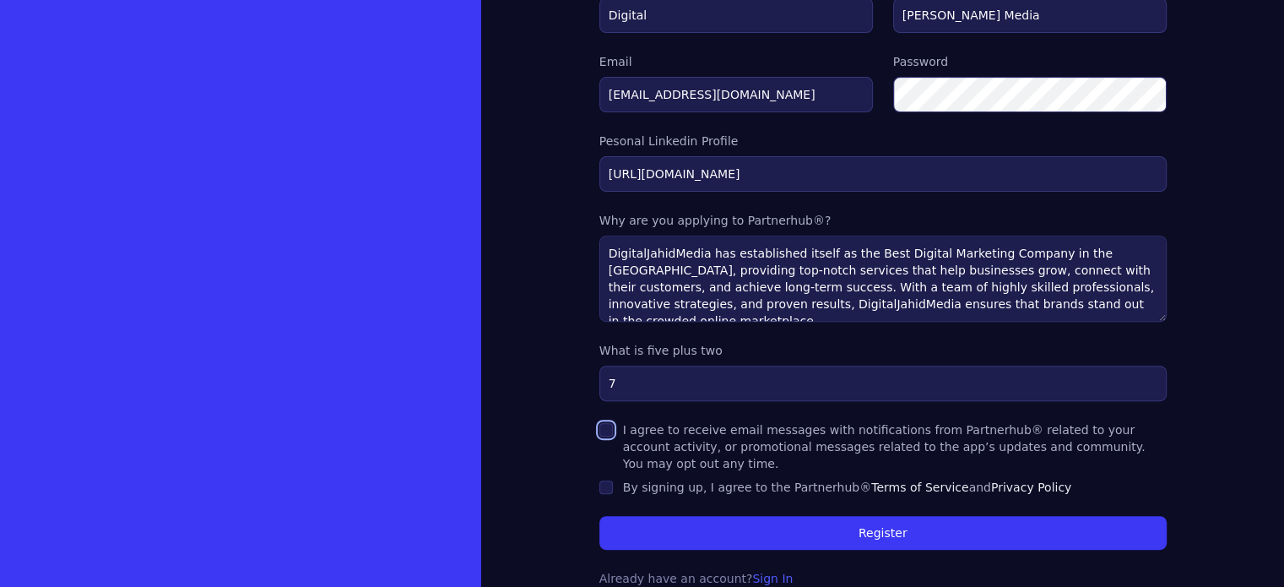
click at [599, 425] on input "I agree to receive email messages with notifications from Partnerhub® related t…" at bounding box center [606, 430] width 14 height 14
checkbox input "true"
click at [599, 480] on input "By signing up, I agree to the Partnerhub® Terms of Service and Privacy Policy" at bounding box center [606, 487] width 14 height 14
checkbox input "true"
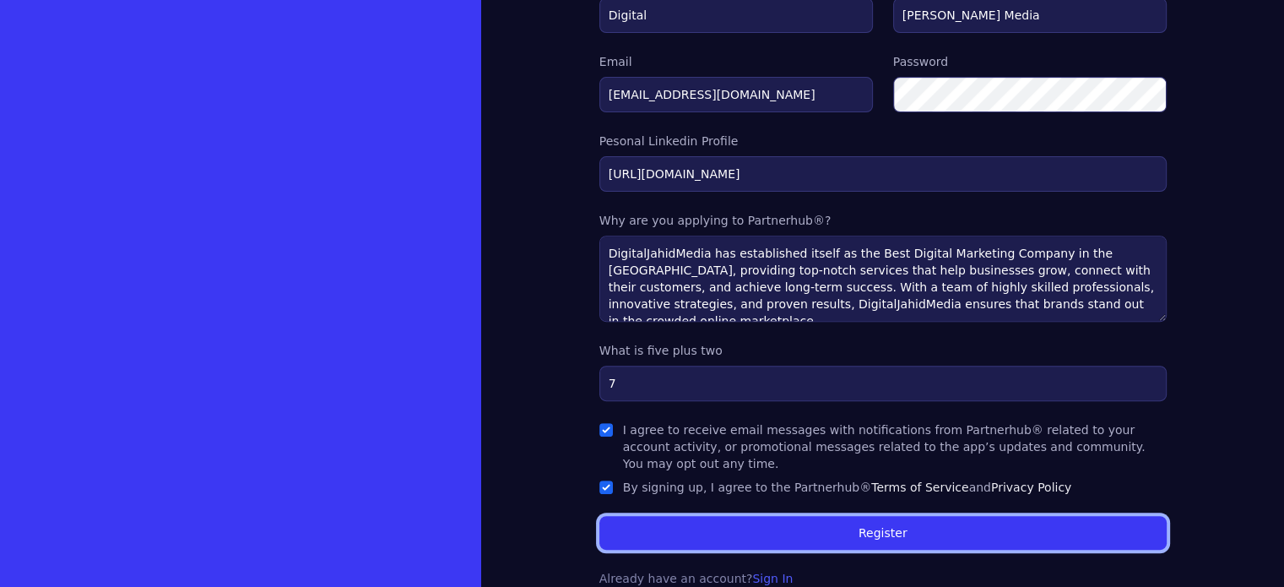
click at [733, 516] on button "Register" at bounding box center [882, 533] width 567 height 34
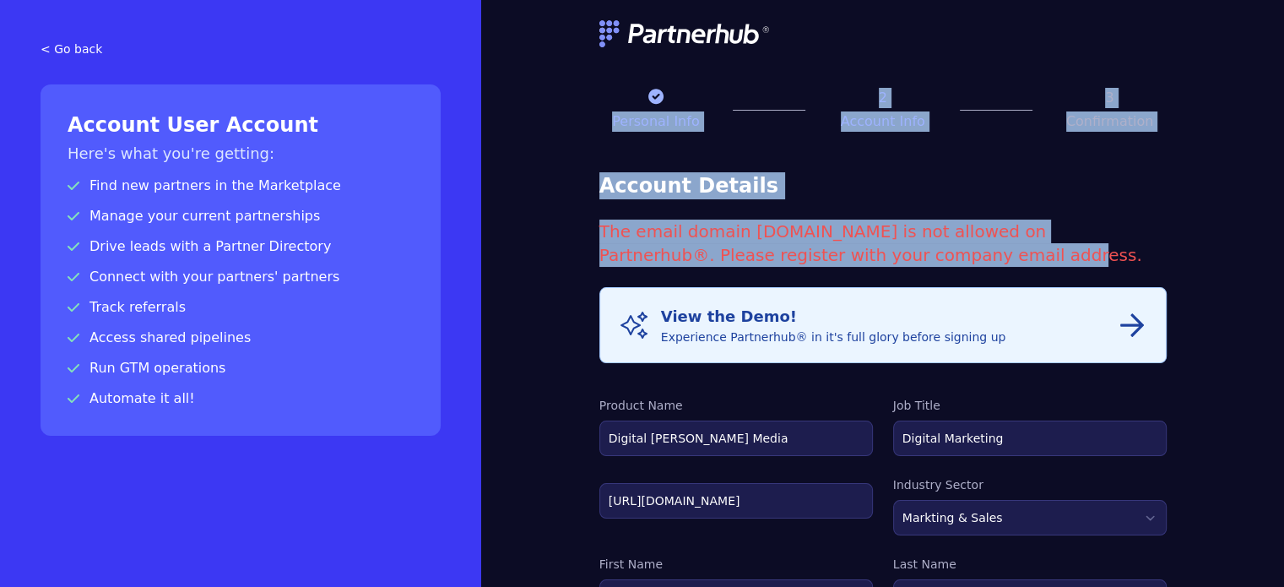
drag, startPoint x: 790, startPoint y: 89, endPoint x: 543, endPoint y: 75, distance: 247.7
click at [599, 75] on form "Personal Info 2 Account Info 3 Confirmation Account Details The email domain gm…" at bounding box center [882, 594] width 567 height 1189
click at [861, 214] on form "Personal Info 2 Account Info 3 Confirmation Account Details The email domain gm…" at bounding box center [882, 594] width 567 height 1189
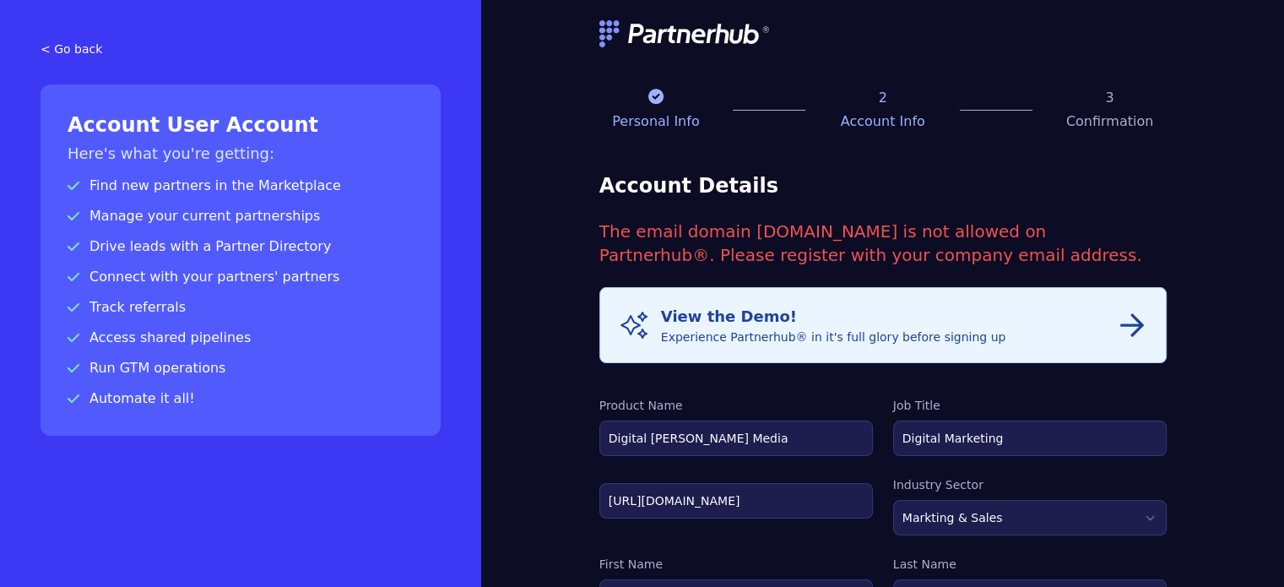
click at [817, 323] on div "View the Demo! Experience Partnerhub® in it's full glory before signing up" at bounding box center [833, 325] width 345 height 41
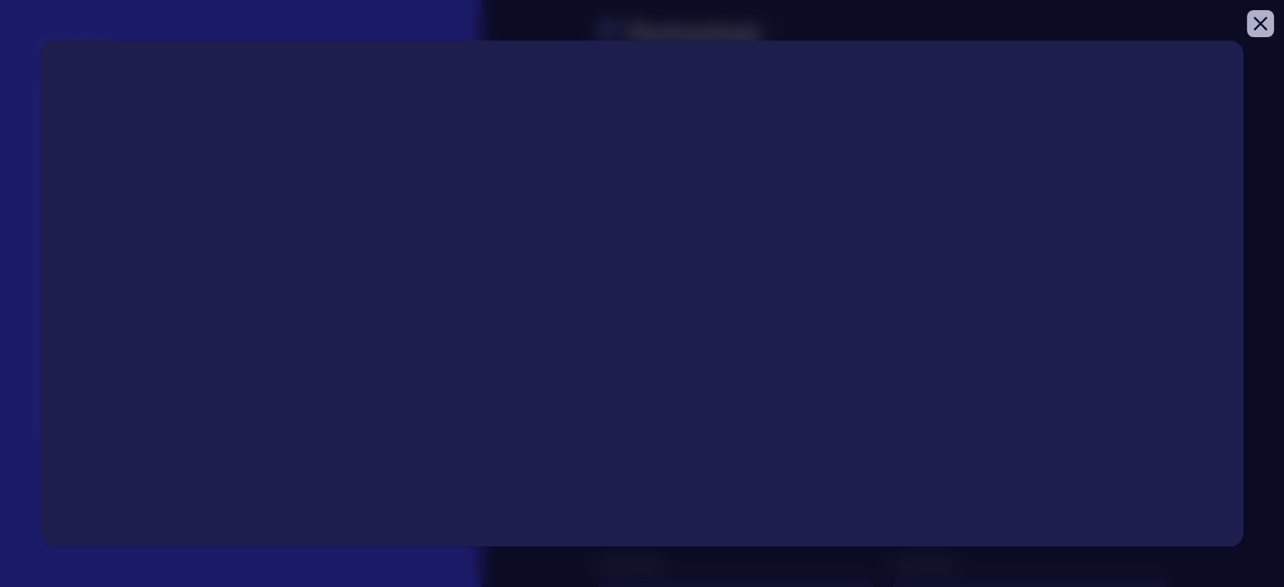
click at [1254, 17] on icon "button" at bounding box center [1261, 24] width 14 height 14
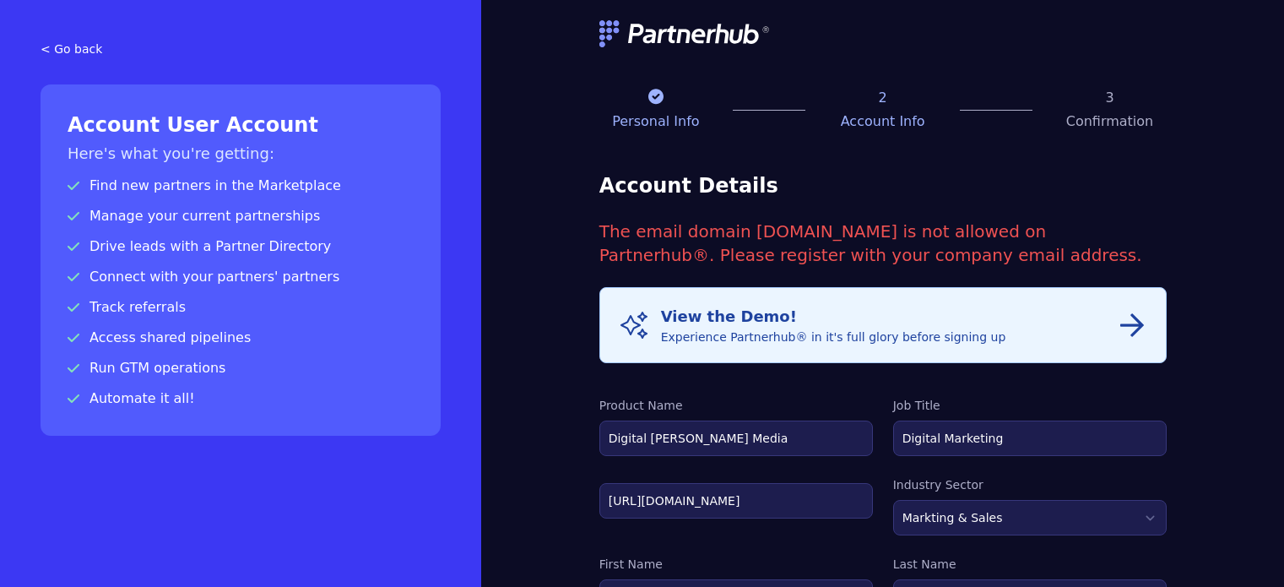
scroll to position [582, 0]
